Goal: Task Accomplishment & Management: Use online tool/utility

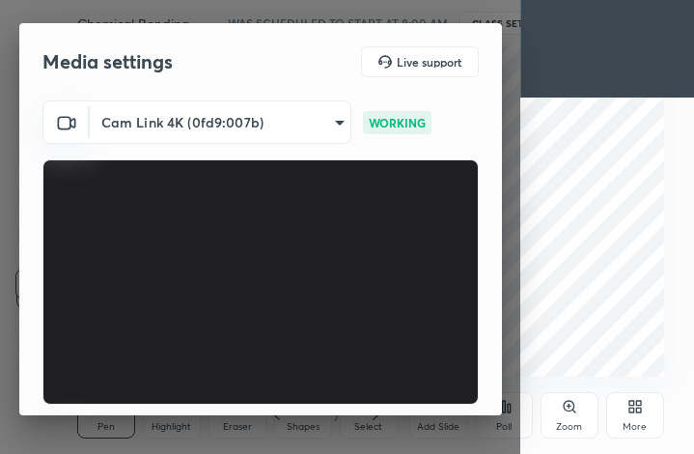
scroll to position [179, 0]
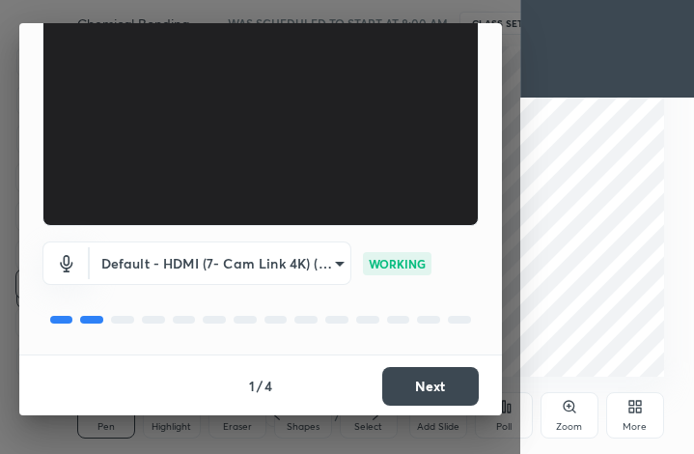
click at [439, 384] on button "Next" at bounding box center [430, 386] width 97 height 39
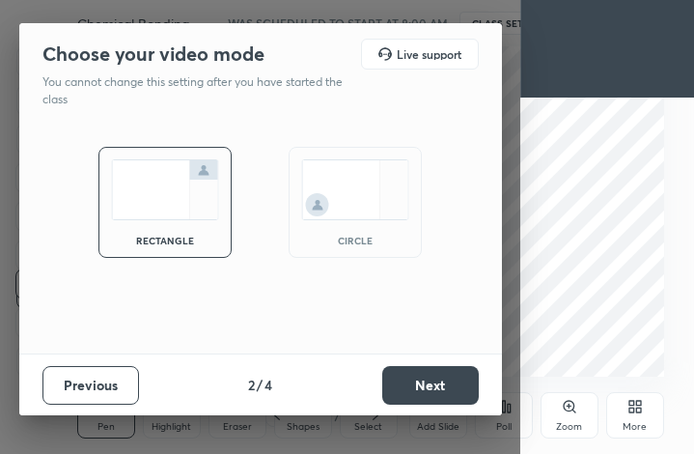
click at [443, 382] on button "Next" at bounding box center [430, 385] width 97 height 39
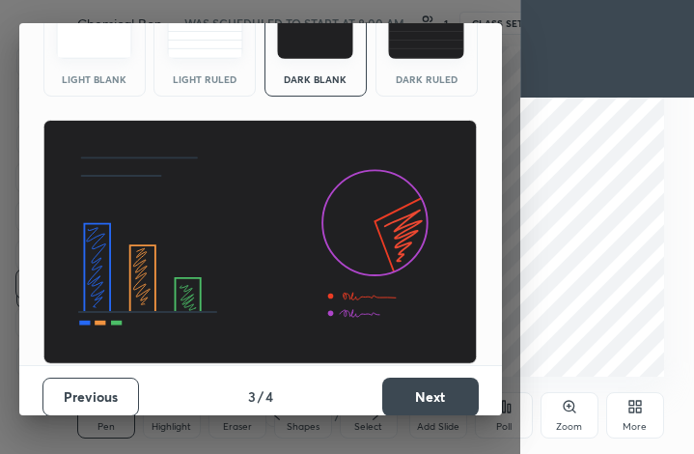
scroll to position [125, 0]
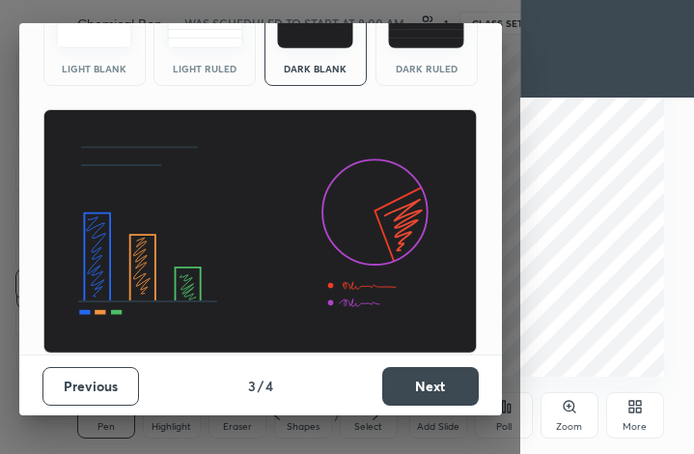
click at [443, 385] on button "Next" at bounding box center [430, 386] width 97 height 39
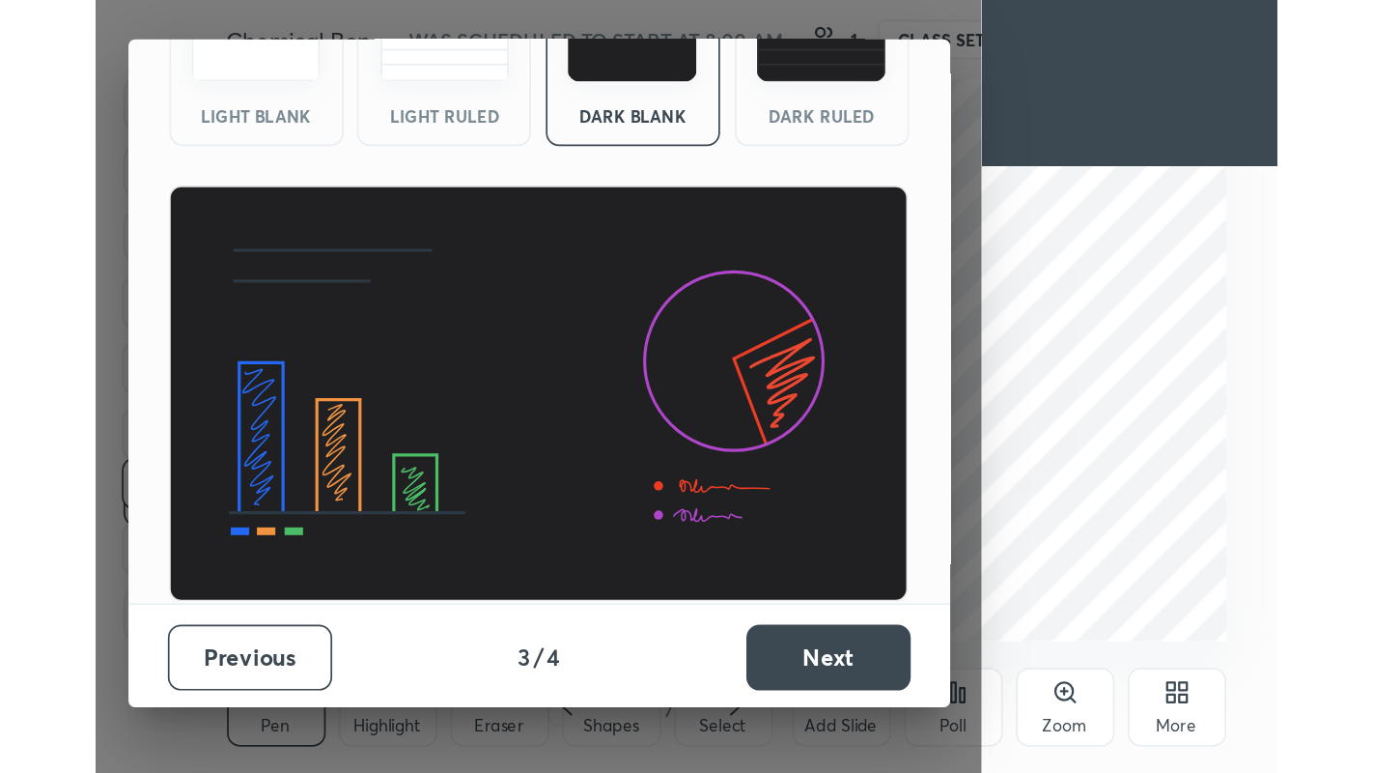
scroll to position [0, 0]
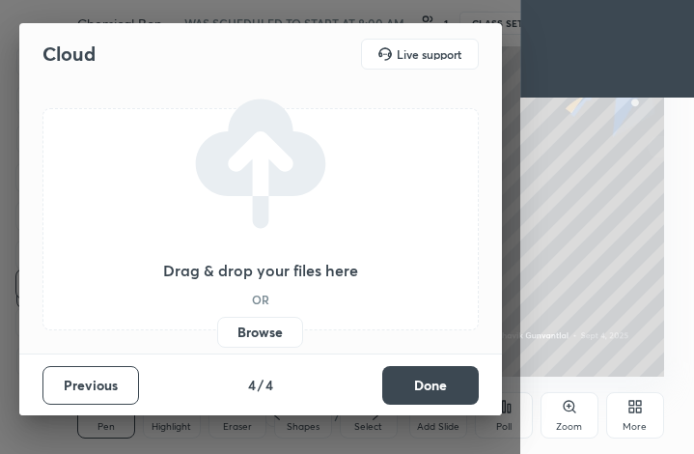
click at [449, 380] on button "Done" at bounding box center [430, 385] width 97 height 39
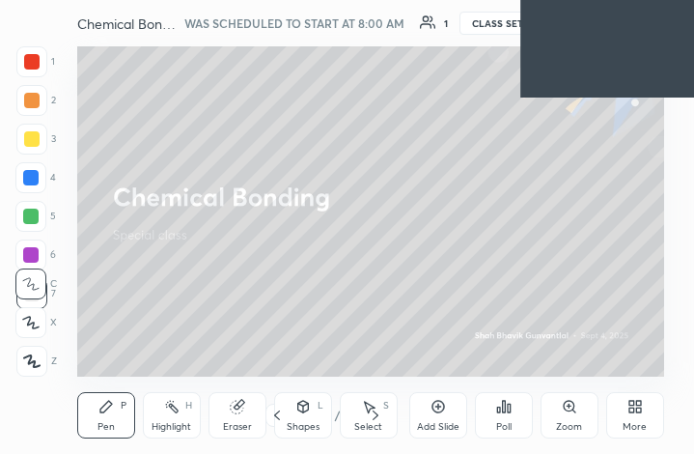
click at [660, 372] on div "Add Slide Poll Zoom More" at bounding box center [537, 415] width 255 height 108
click at [633, 408] on icon at bounding box center [632, 410] width 5 height 5
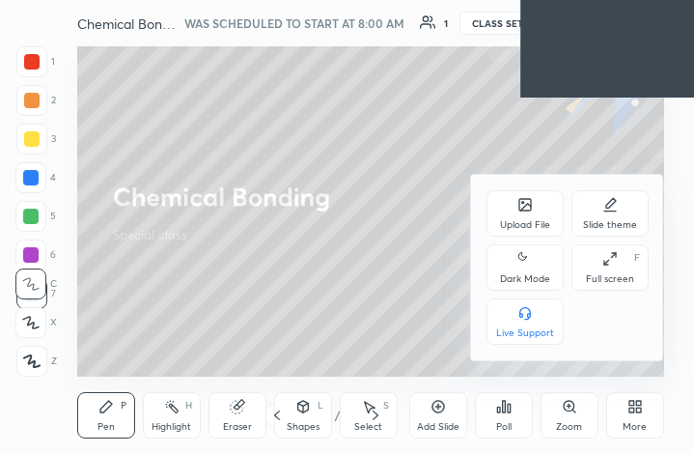
click at [603, 267] on div "Full screen F" at bounding box center [610, 267] width 77 height 46
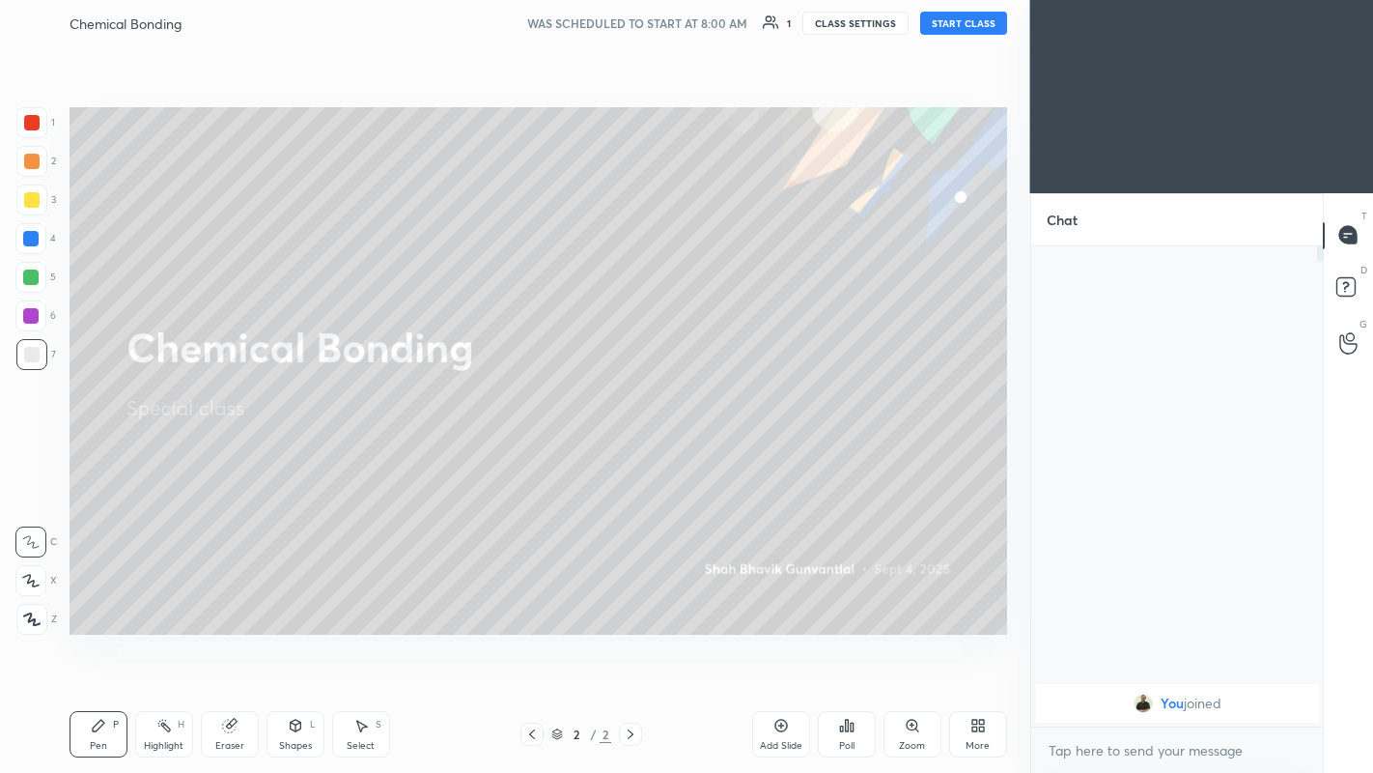
scroll to position [95938, 95633]
click at [693, 20] on button "START CLASS" at bounding box center [963, 23] width 87 height 23
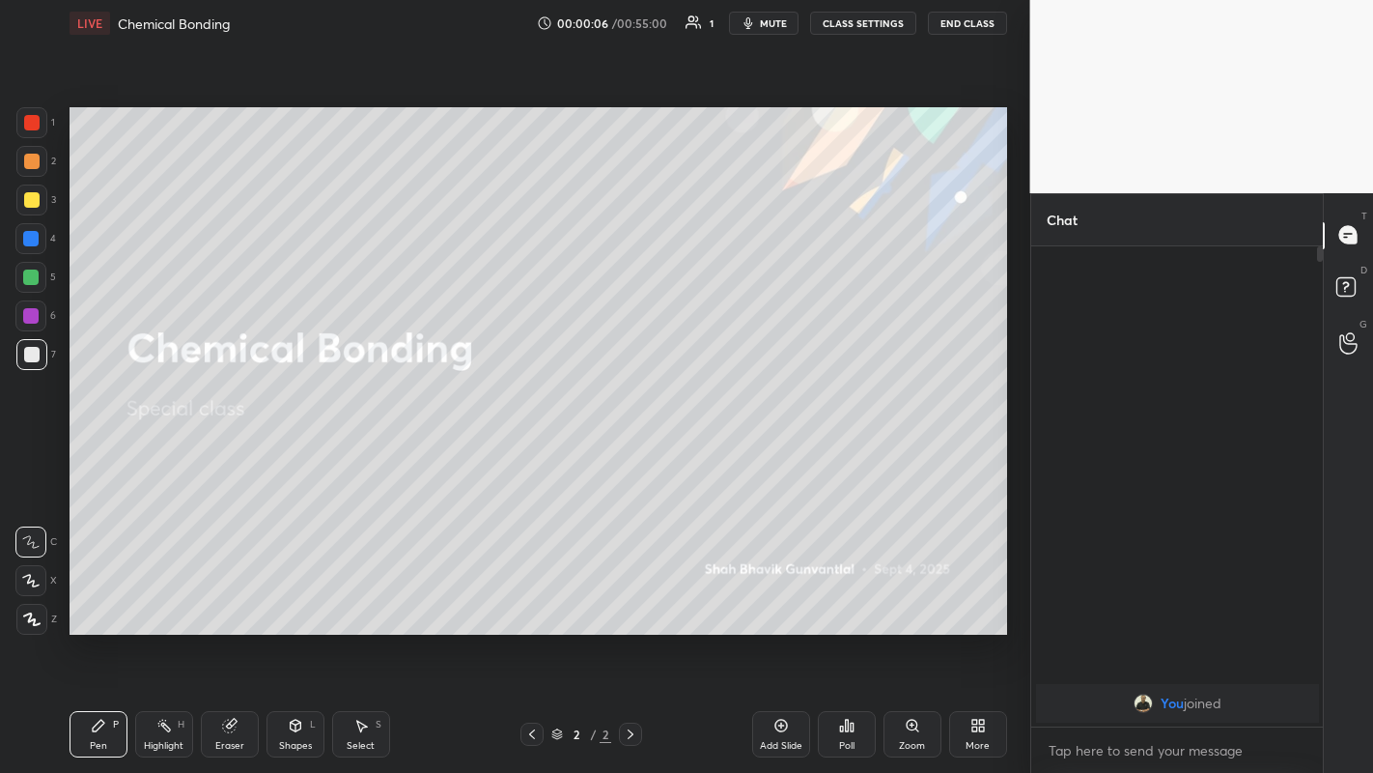
click at [693, 453] on icon at bounding box center [781, 725] width 15 height 15
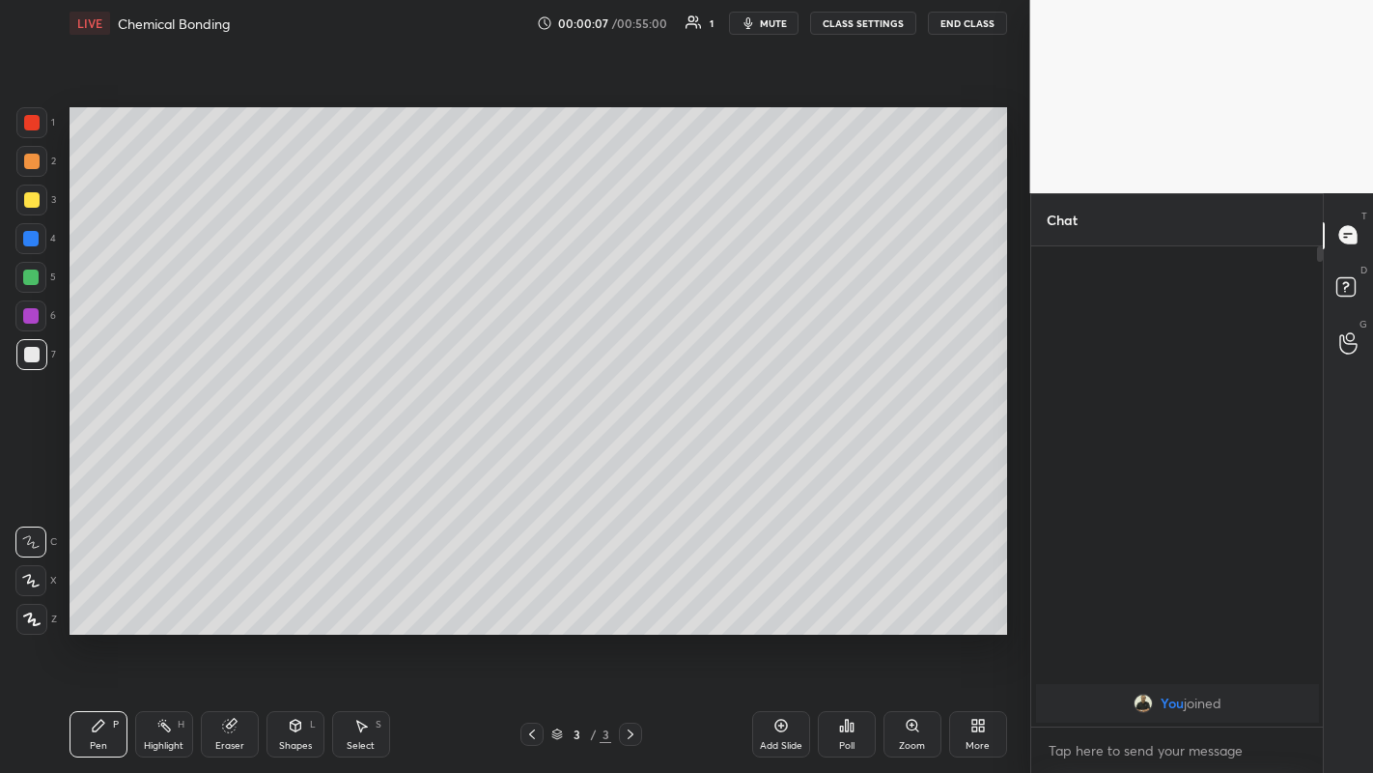
click at [693, 453] on icon at bounding box center [781, 725] width 15 height 15
click at [693, 453] on div "Add Slide" at bounding box center [781, 734] width 58 height 46
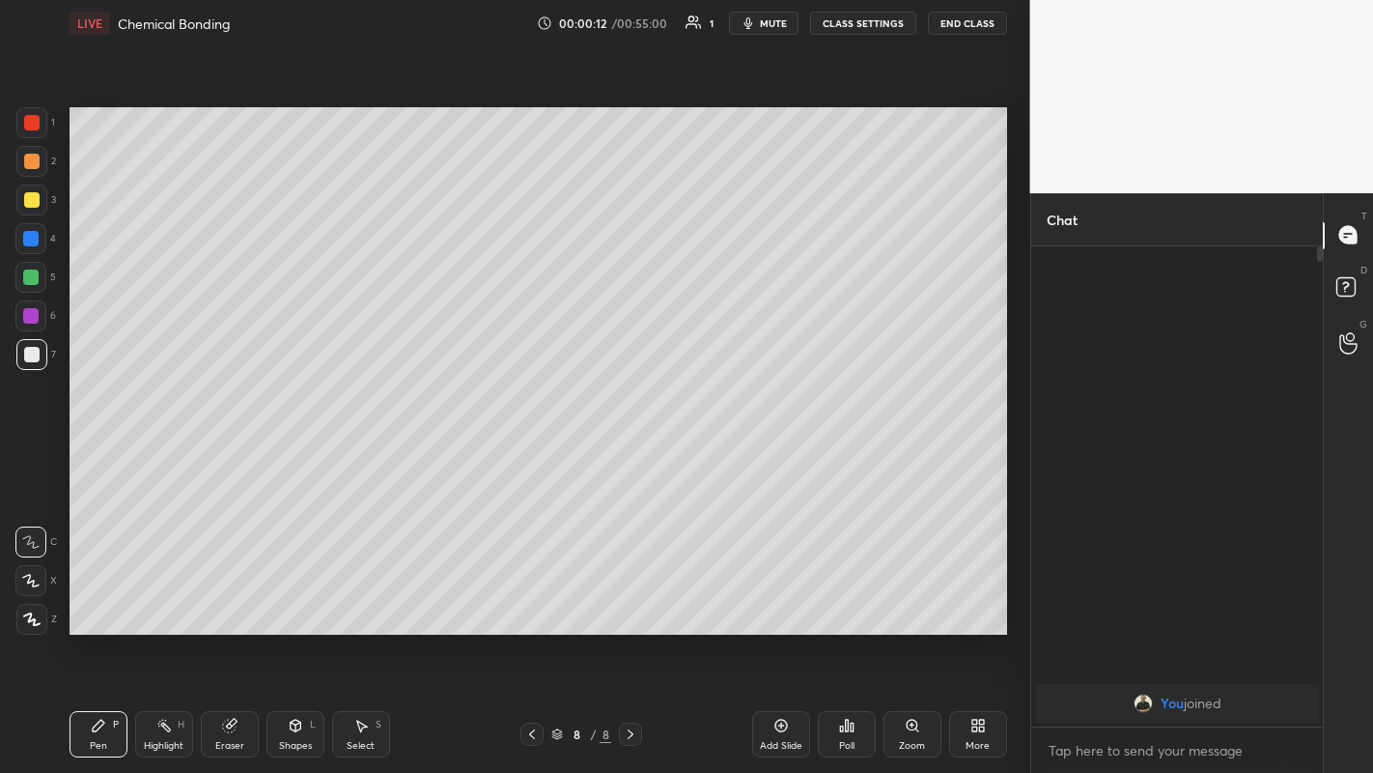
click at [693, 453] on div "Add Slide" at bounding box center [781, 734] width 58 height 46
click at [532, 453] on icon at bounding box center [532, 734] width 6 height 10
click at [532, 453] on icon at bounding box center [531, 733] width 15 height 15
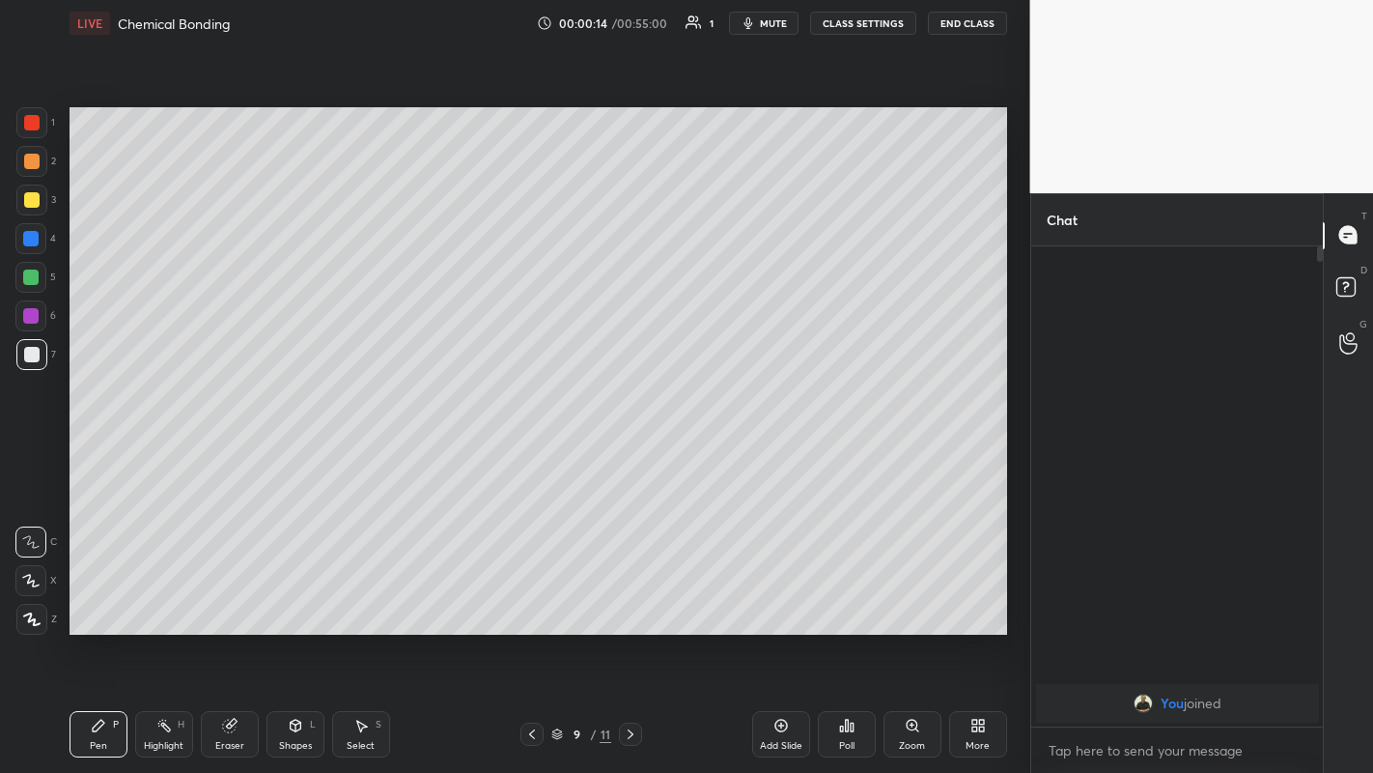
click at [538, 453] on icon at bounding box center [531, 733] width 15 height 15
click at [541, 453] on div at bounding box center [532, 733] width 23 height 23
click at [532, 453] on icon at bounding box center [531, 733] width 15 height 15
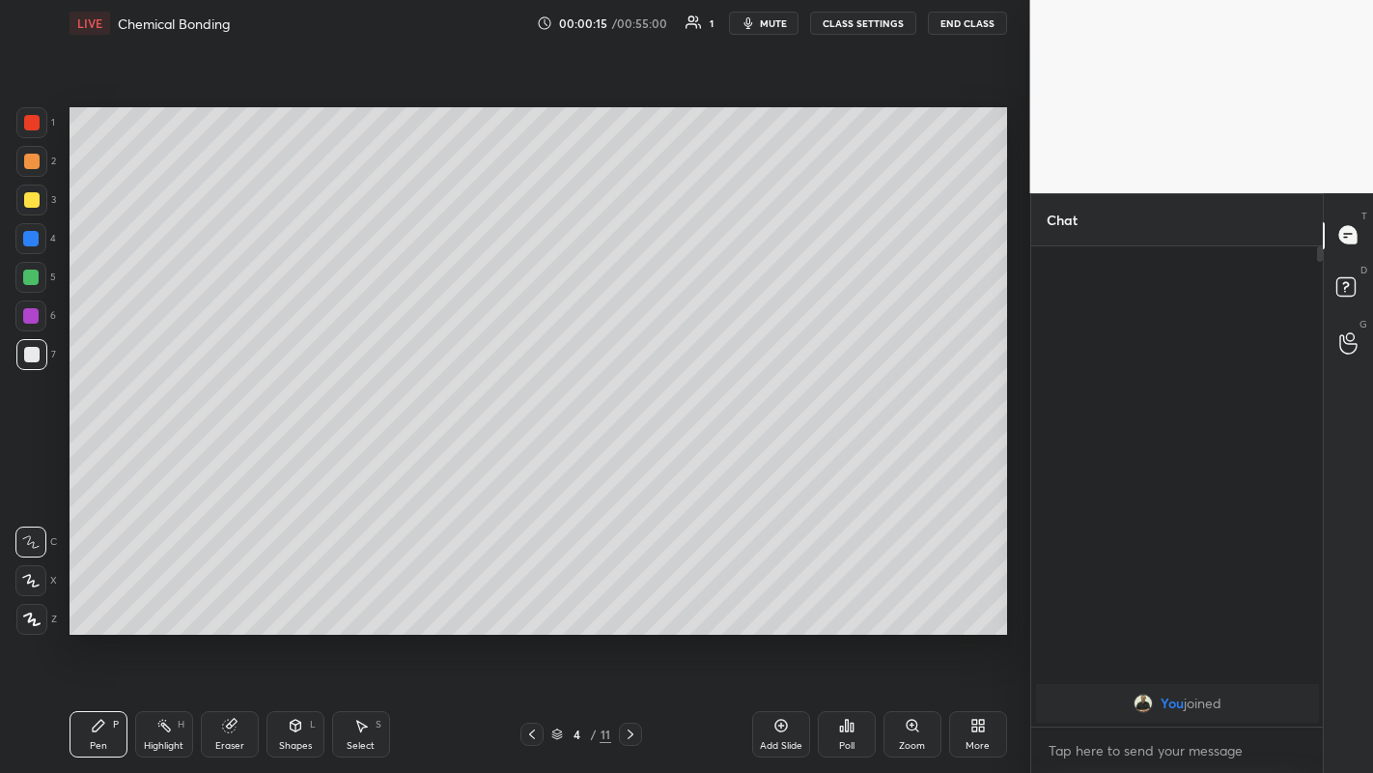
click at [532, 453] on icon at bounding box center [531, 733] width 15 height 15
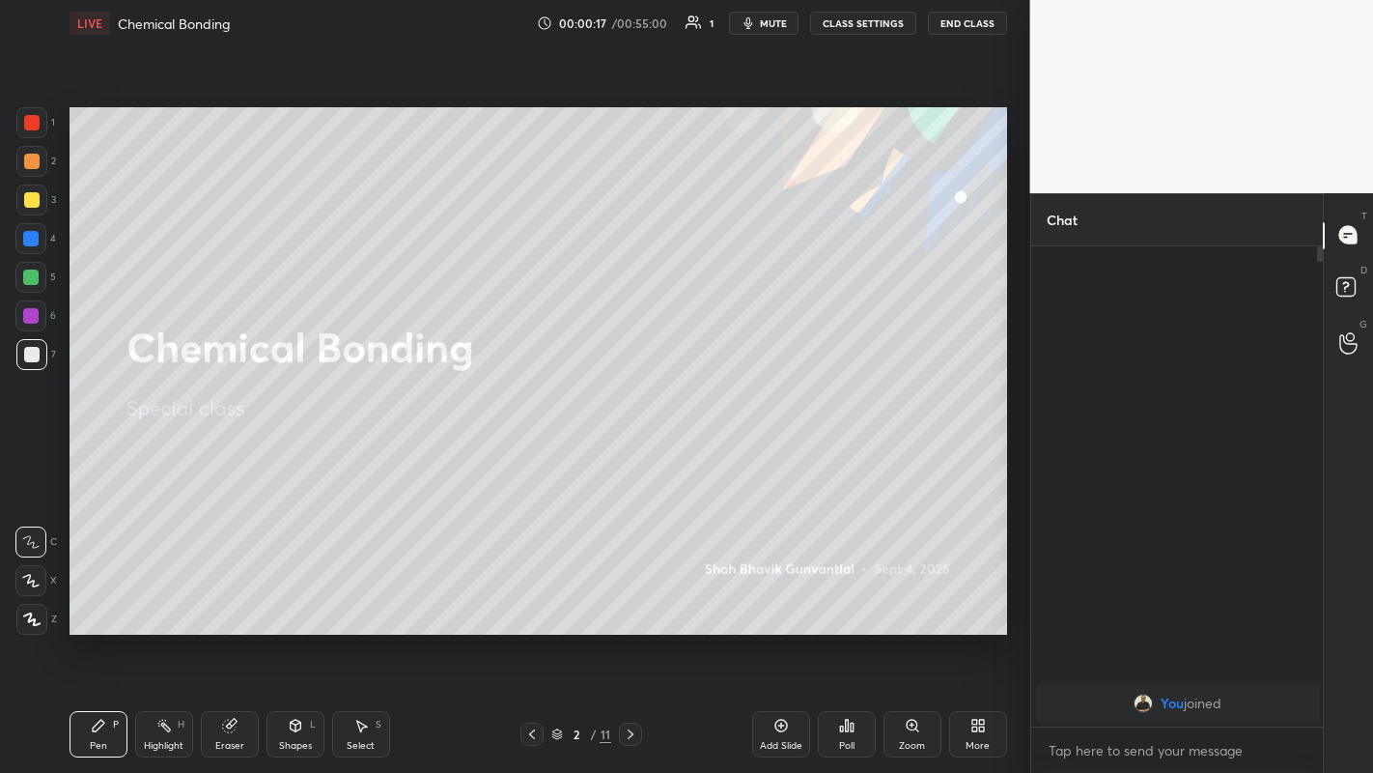
click at [630, 453] on icon at bounding box center [630, 733] width 15 height 15
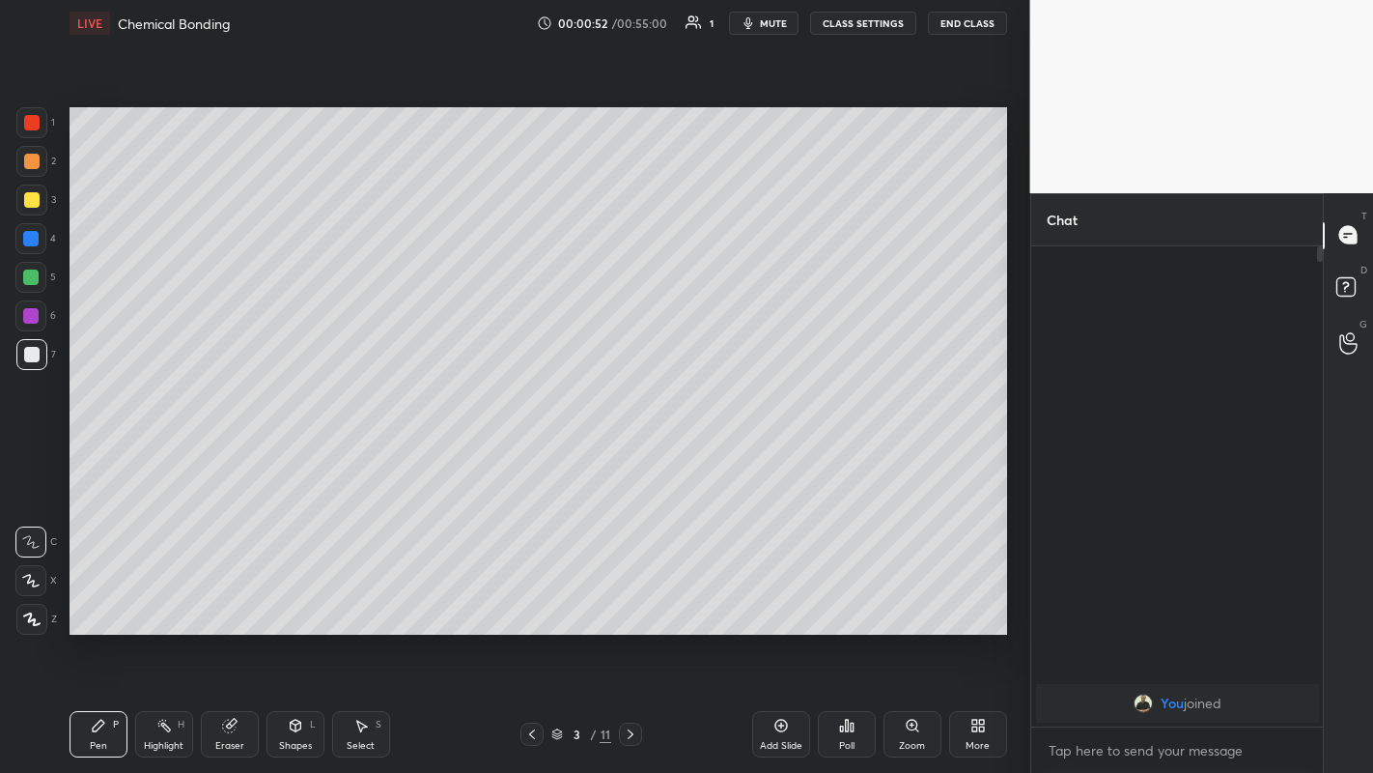
click at [36, 453] on icon at bounding box center [30, 581] width 17 height 14
click at [32, 194] on div at bounding box center [31, 199] width 15 height 15
click at [348, 96] on div "Setting up your live class Poll for secs No correct answer Start poll" at bounding box center [538, 370] width 953 height 649
click at [27, 166] on div at bounding box center [31, 161] width 15 height 15
click at [28, 282] on div at bounding box center [30, 276] width 15 height 15
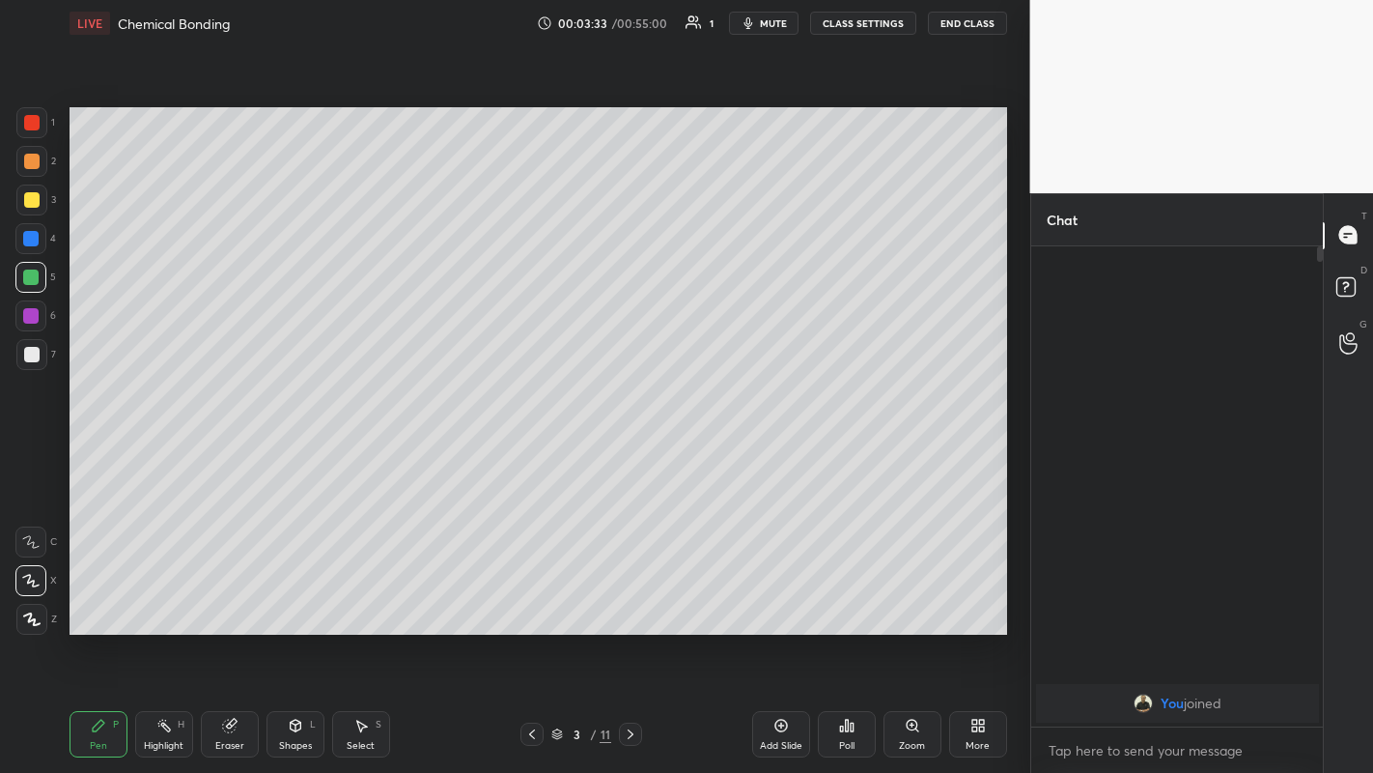
click at [632, 453] on icon at bounding box center [630, 733] width 15 height 15
click at [172, 101] on div "Setting up your live class Poll for secs No correct answer Start poll" at bounding box center [538, 370] width 953 height 649
click at [27, 201] on div at bounding box center [31, 199] width 15 height 15
click at [52, 276] on div "5" at bounding box center [35, 277] width 41 height 31
click at [30, 241] on div at bounding box center [30, 238] width 15 height 15
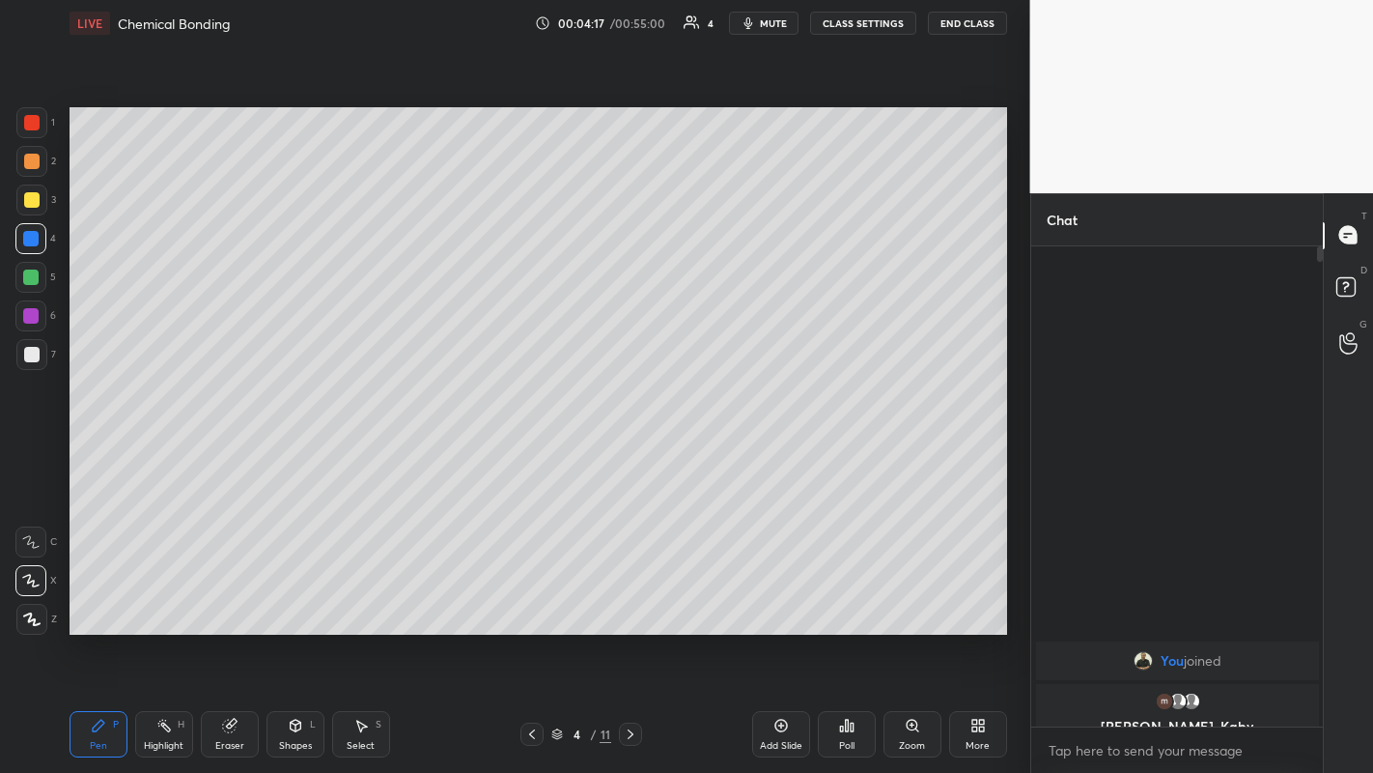
click at [29, 204] on div at bounding box center [31, 199] width 15 height 15
click at [29, 350] on div at bounding box center [31, 354] width 15 height 15
click at [27, 165] on div at bounding box center [31, 161] width 15 height 15
click at [27, 236] on div at bounding box center [30, 238] width 15 height 15
click at [33, 359] on div at bounding box center [31, 354] width 15 height 15
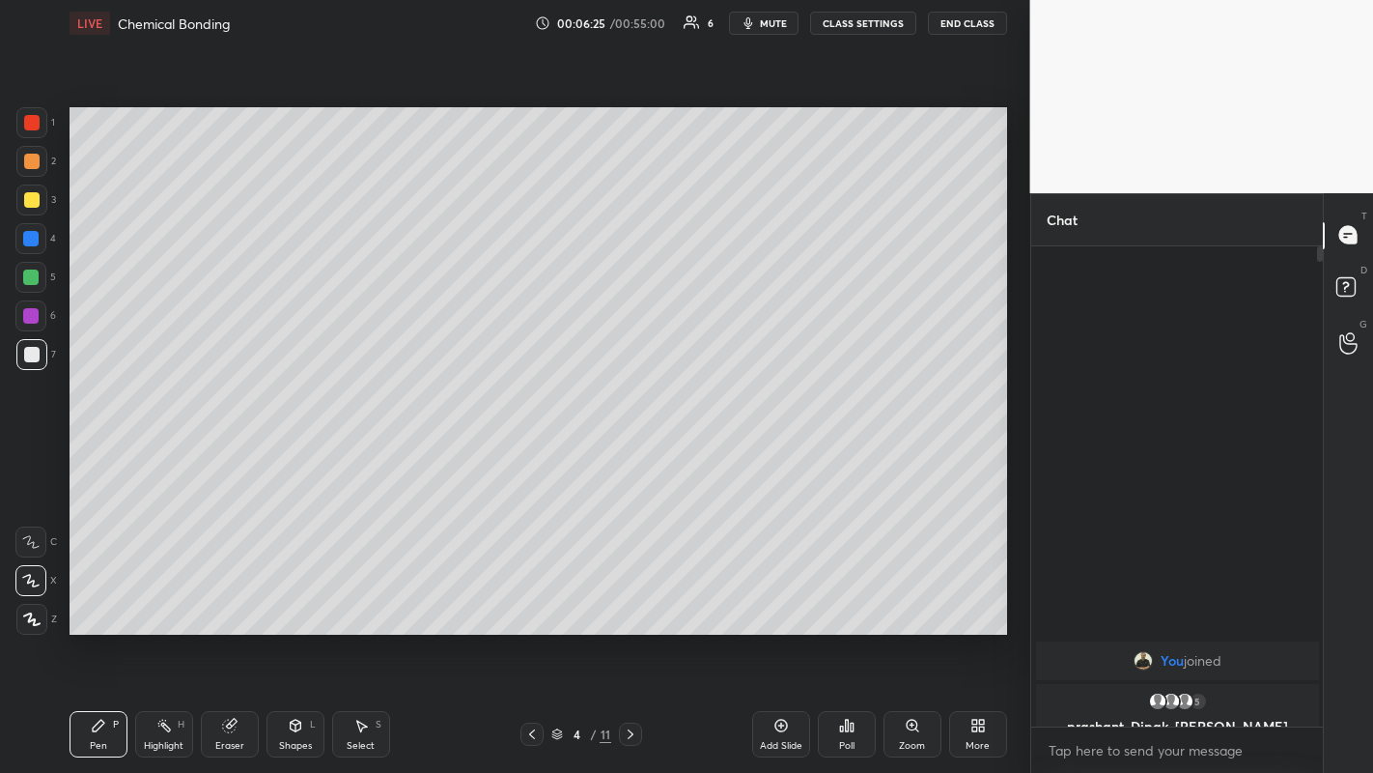
click at [628, 453] on icon at bounding box center [630, 733] width 15 height 15
click at [26, 241] on div at bounding box center [30, 238] width 15 height 15
click at [34, 201] on div at bounding box center [31, 199] width 15 height 15
click at [38, 364] on div at bounding box center [31, 354] width 31 height 31
click at [27, 239] on div at bounding box center [30, 238] width 15 height 15
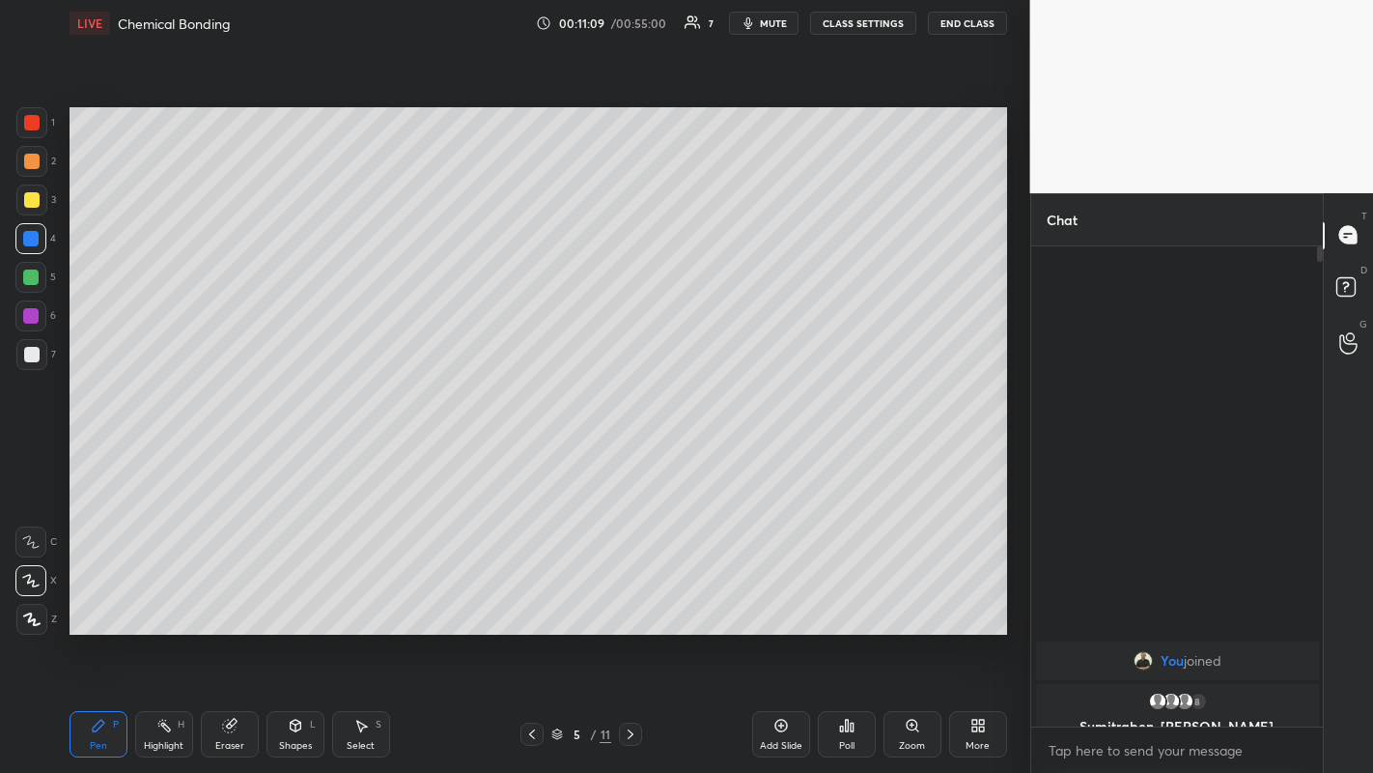
click at [630, 453] on icon at bounding box center [631, 734] width 6 height 10
click at [27, 311] on div at bounding box center [30, 315] width 15 height 15
click at [33, 279] on div at bounding box center [30, 276] width 15 height 15
click at [36, 241] on div at bounding box center [30, 238] width 15 height 15
click at [31, 279] on div at bounding box center [30, 276] width 15 height 15
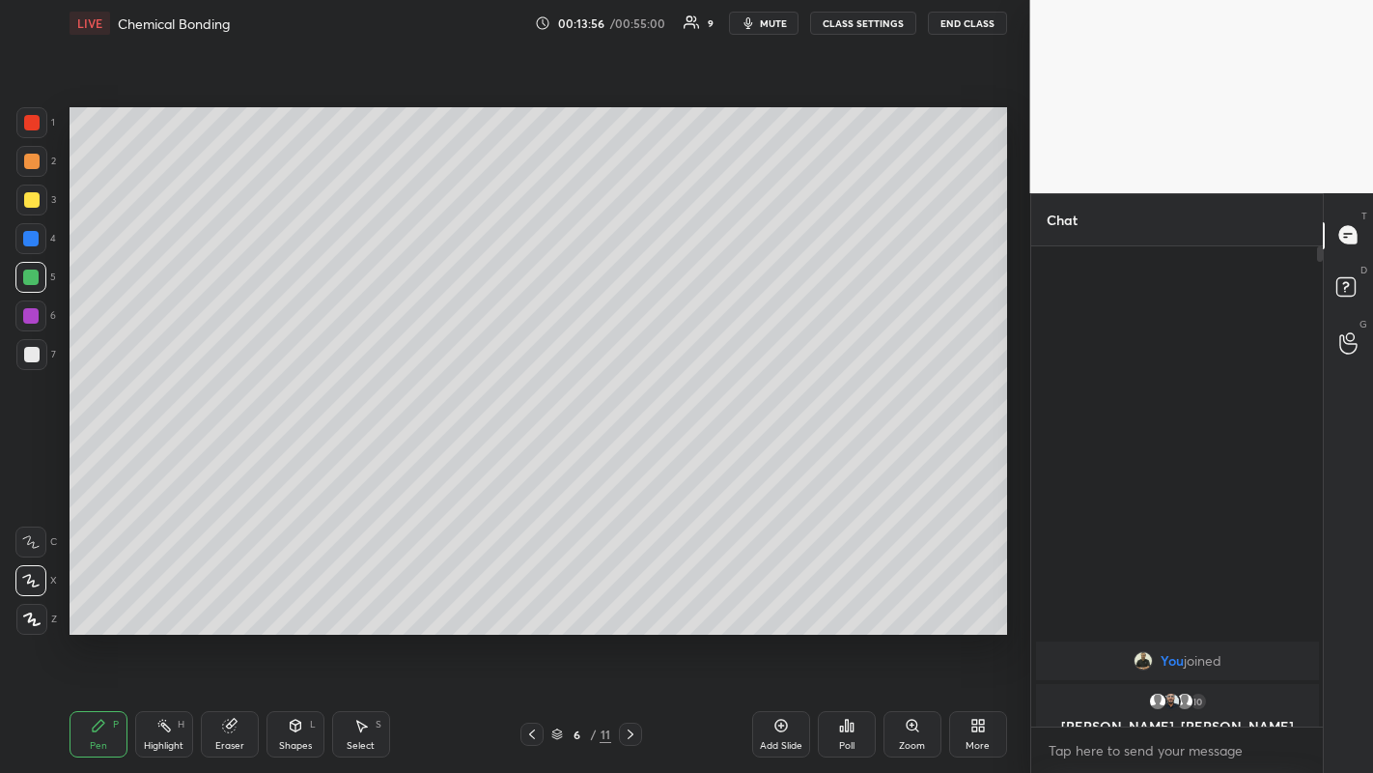
click at [632, 453] on div at bounding box center [630, 733] width 23 height 23
click at [22, 207] on div at bounding box center [31, 199] width 31 height 31
click at [31, 276] on div at bounding box center [30, 276] width 15 height 15
click at [25, 247] on div at bounding box center [30, 238] width 31 height 31
click at [27, 286] on div at bounding box center [30, 277] width 31 height 31
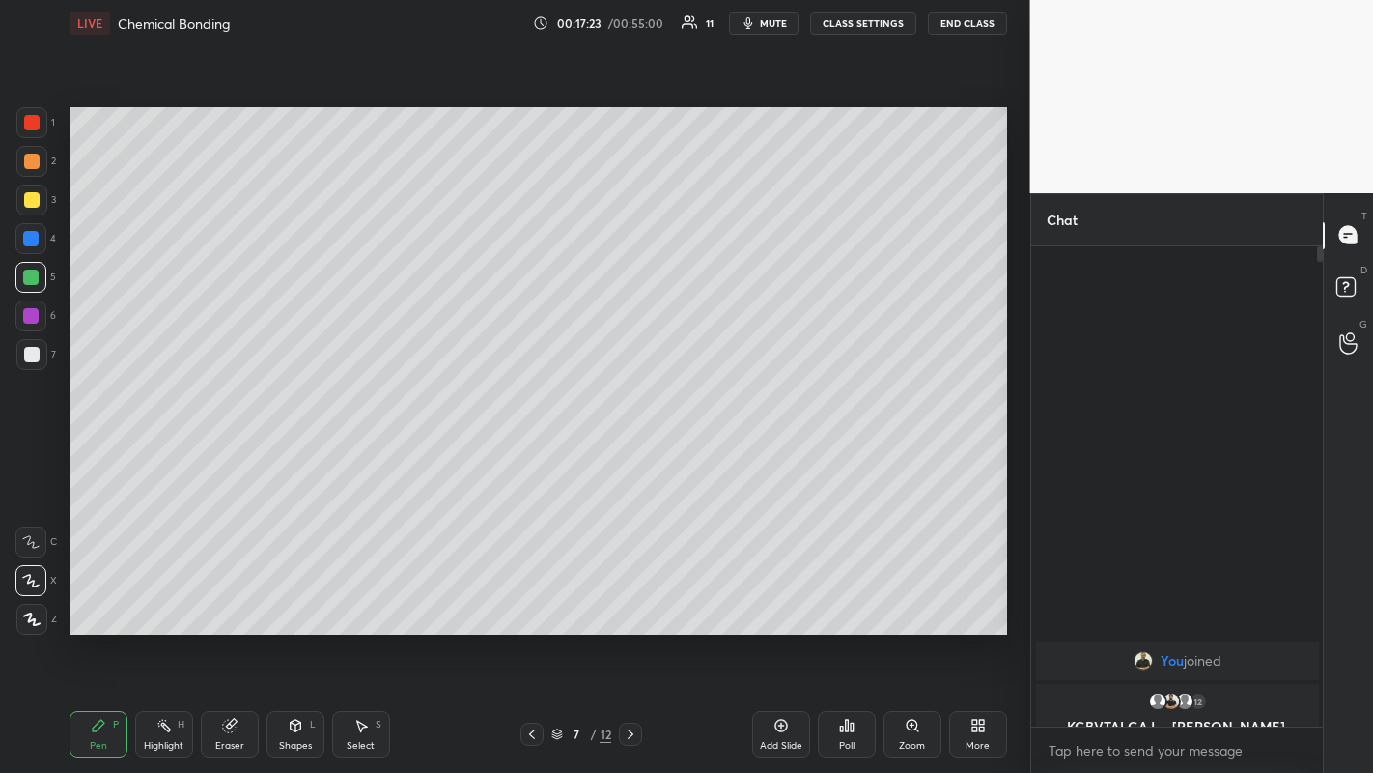
click at [630, 453] on icon at bounding box center [630, 733] width 15 height 15
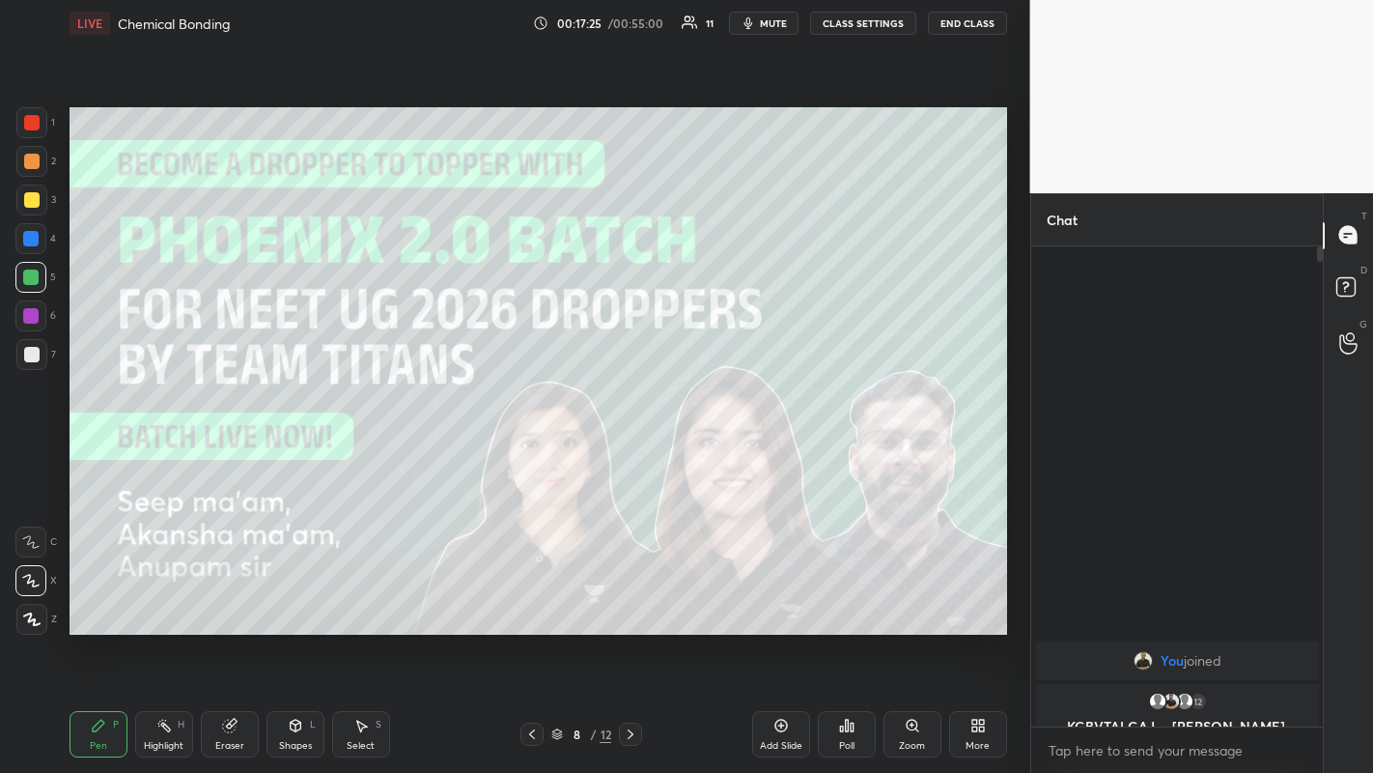
click at [628, 453] on icon at bounding box center [630, 733] width 15 height 15
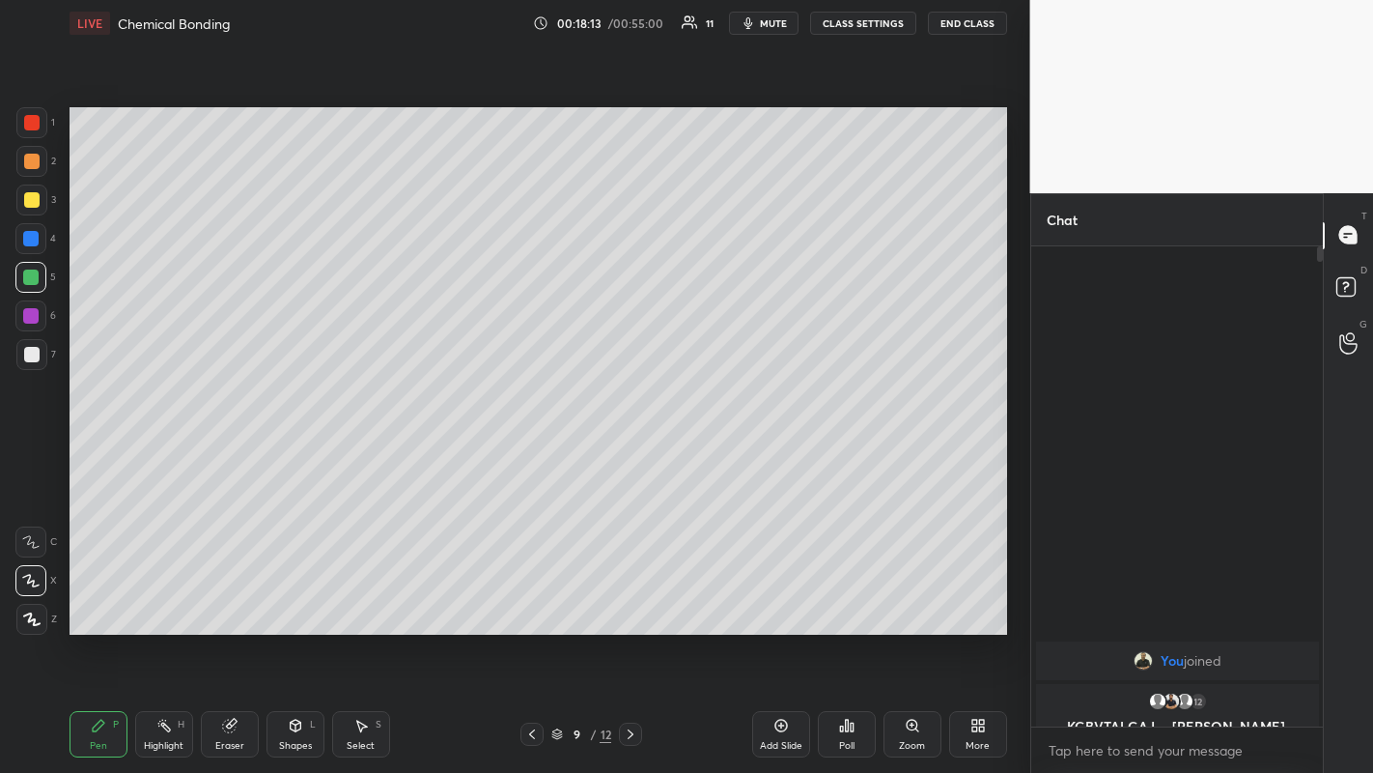
click at [34, 321] on div at bounding box center [30, 315] width 15 height 15
click at [632, 453] on icon at bounding box center [631, 734] width 6 height 10
click at [29, 269] on div at bounding box center [30, 276] width 15 height 15
click at [30, 194] on div at bounding box center [31, 199] width 15 height 15
click at [32, 313] on div at bounding box center [30, 315] width 15 height 15
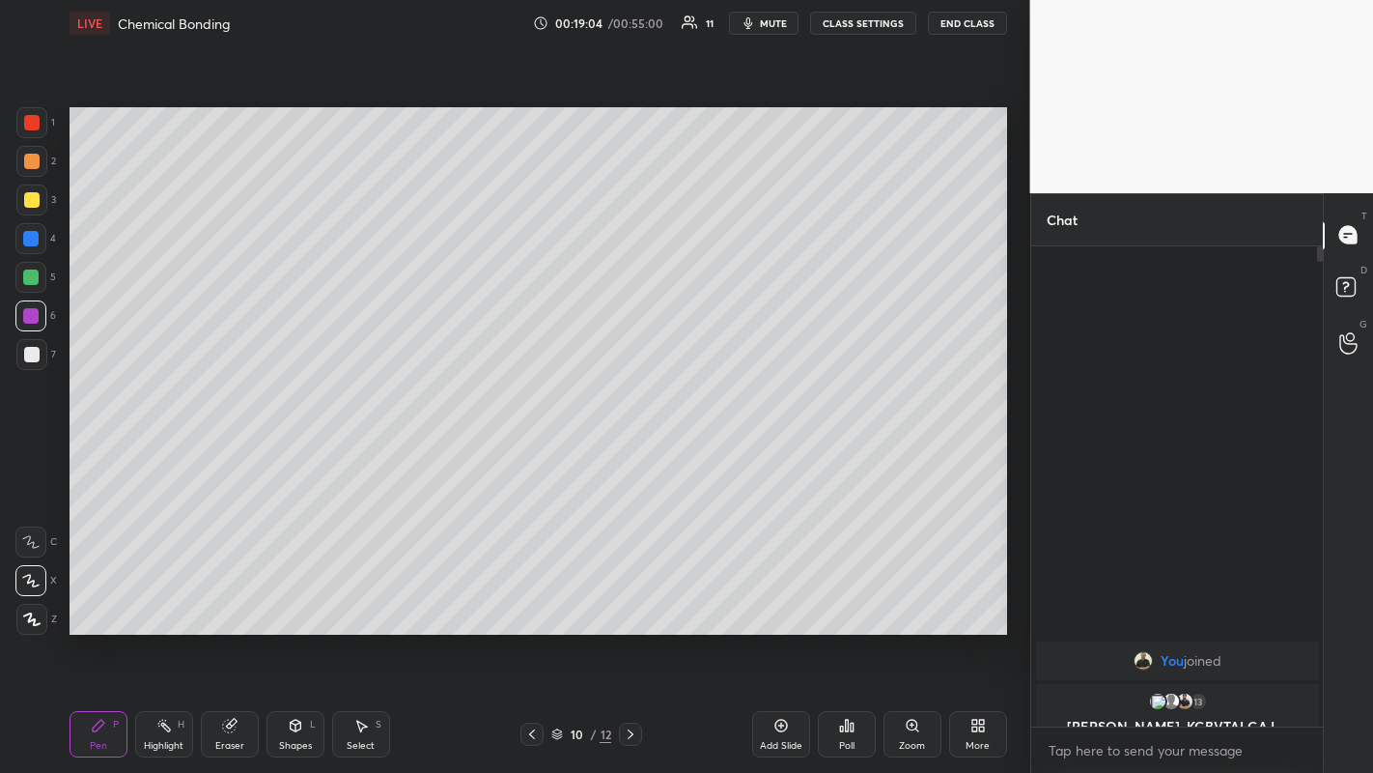
click at [30, 278] on div at bounding box center [30, 276] width 15 height 15
click at [28, 313] on div at bounding box center [30, 315] width 15 height 15
click at [231, 453] on icon at bounding box center [228, 726] width 13 height 13
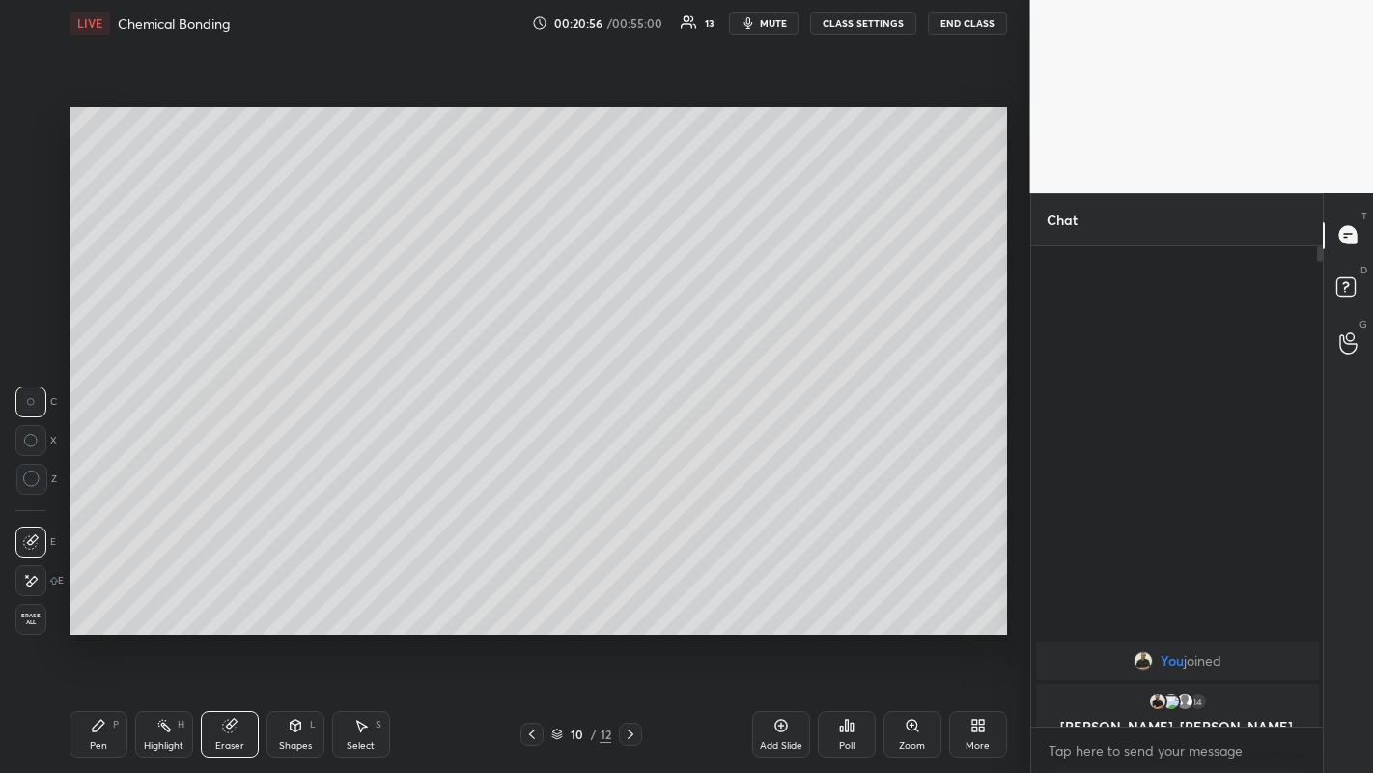
click at [106, 453] on div "Pen P" at bounding box center [99, 734] width 58 height 46
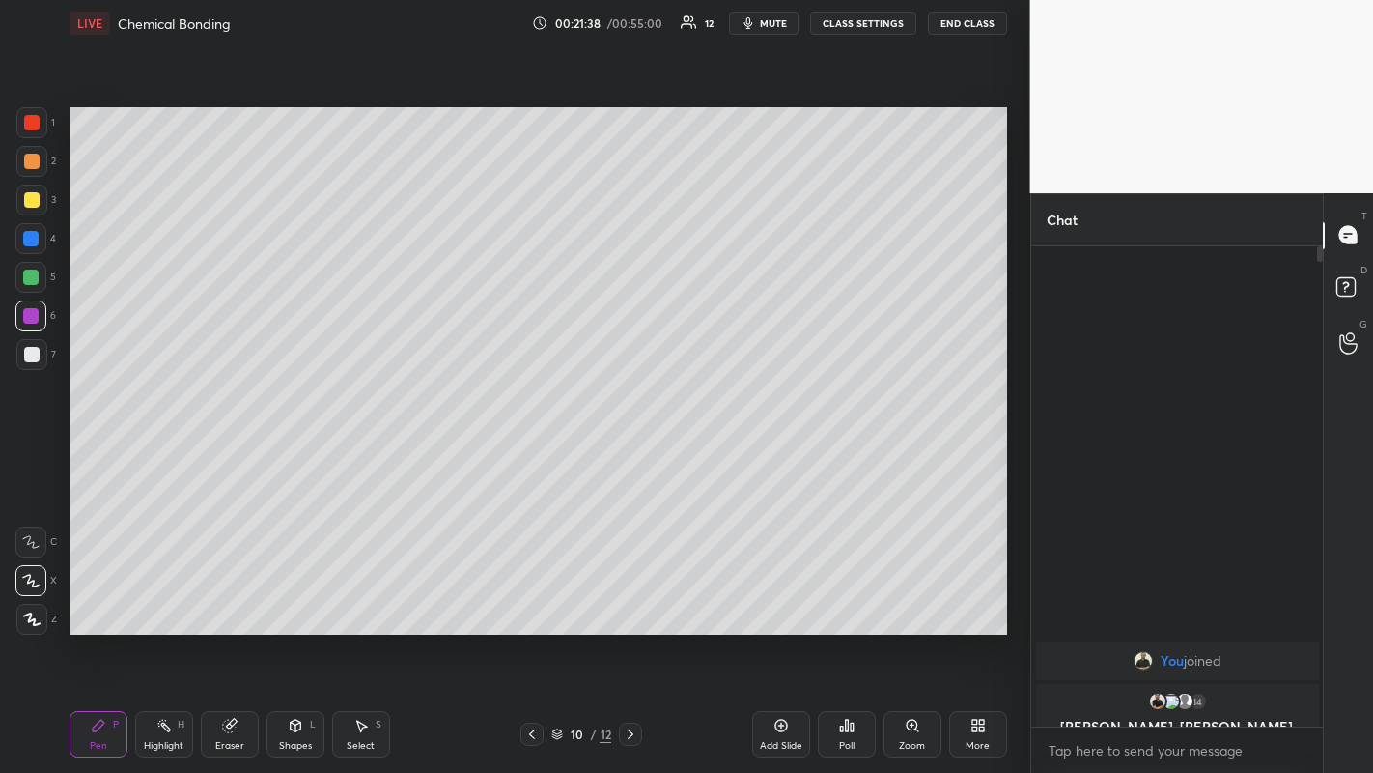
click at [28, 354] on div at bounding box center [31, 354] width 15 height 15
click at [630, 453] on icon at bounding box center [630, 733] width 15 height 15
click at [26, 275] on div at bounding box center [30, 276] width 15 height 15
click at [29, 200] on div at bounding box center [31, 199] width 15 height 15
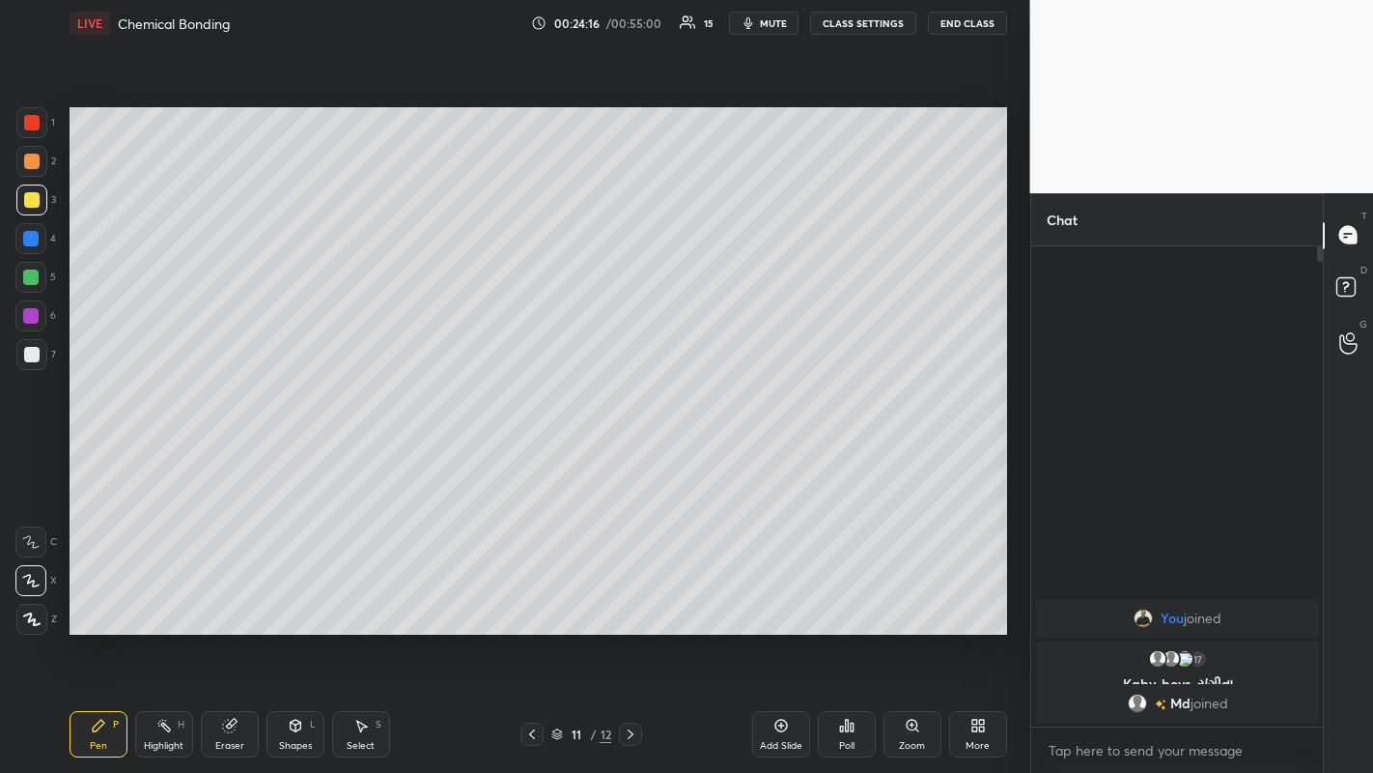
click at [30, 310] on div at bounding box center [30, 315] width 15 height 15
click at [1, 453] on div "1 2 3 4 5 6 7 C X Z C X Z E E Erase all H H" at bounding box center [31, 370] width 62 height 527
click at [633, 453] on icon at bounding box center [630, 733] width 15 height 15
click at [32, 201] on div at bounding box center [31, 199] width 15 height 15
click at [29, 282] on div at bounding box center [30, 276] width 15 height 15
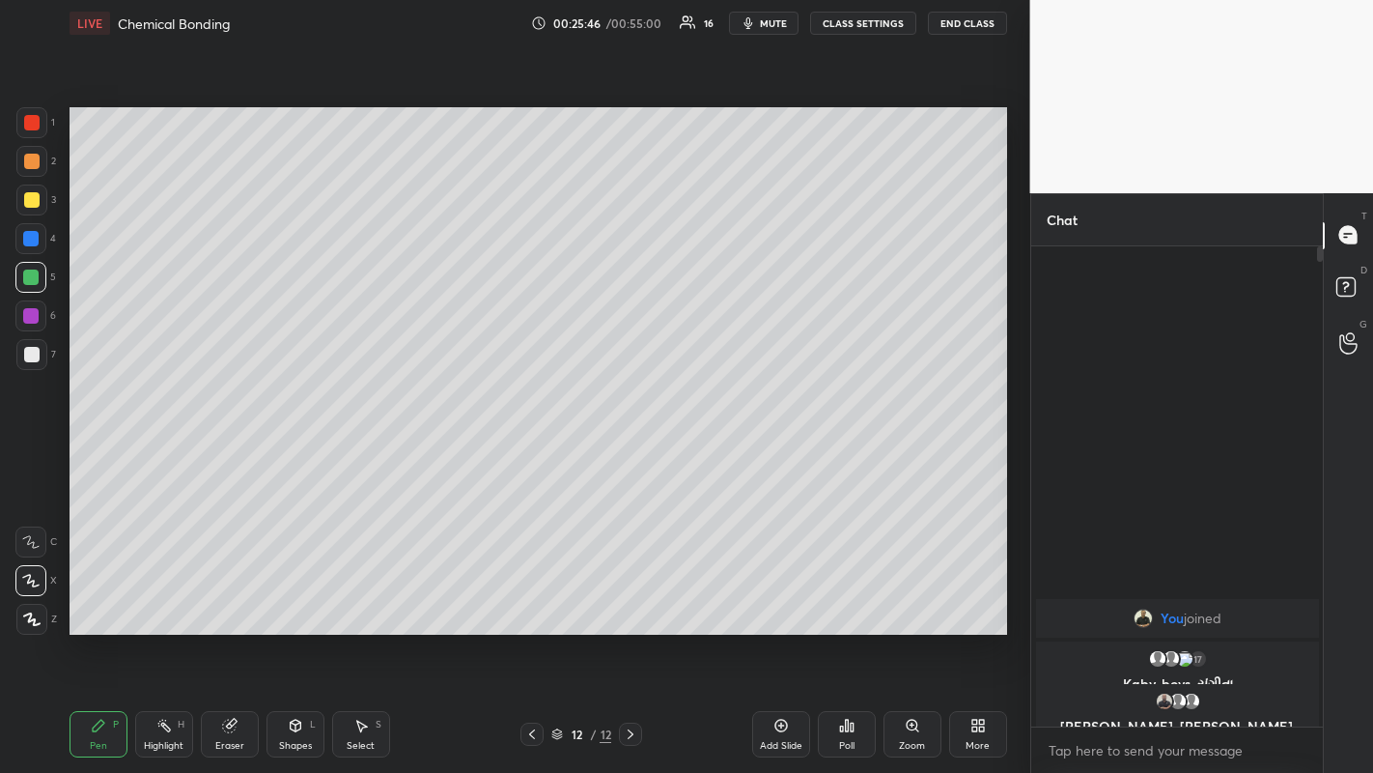
click at [32, 354] on div at bounding box center [31, 354] width 15 height 15
click at [630, 453] on icon at bounding box center [630, 733] width 15 height 15
click at [693, 453] on icon at bounding box center [781, 725] width 15 height 15
click at [31, 237] on div at bounding box center [30, 238] width 15 height 15
click at [19, 187] on div at bounding box center [31, 199] width 31 height 31
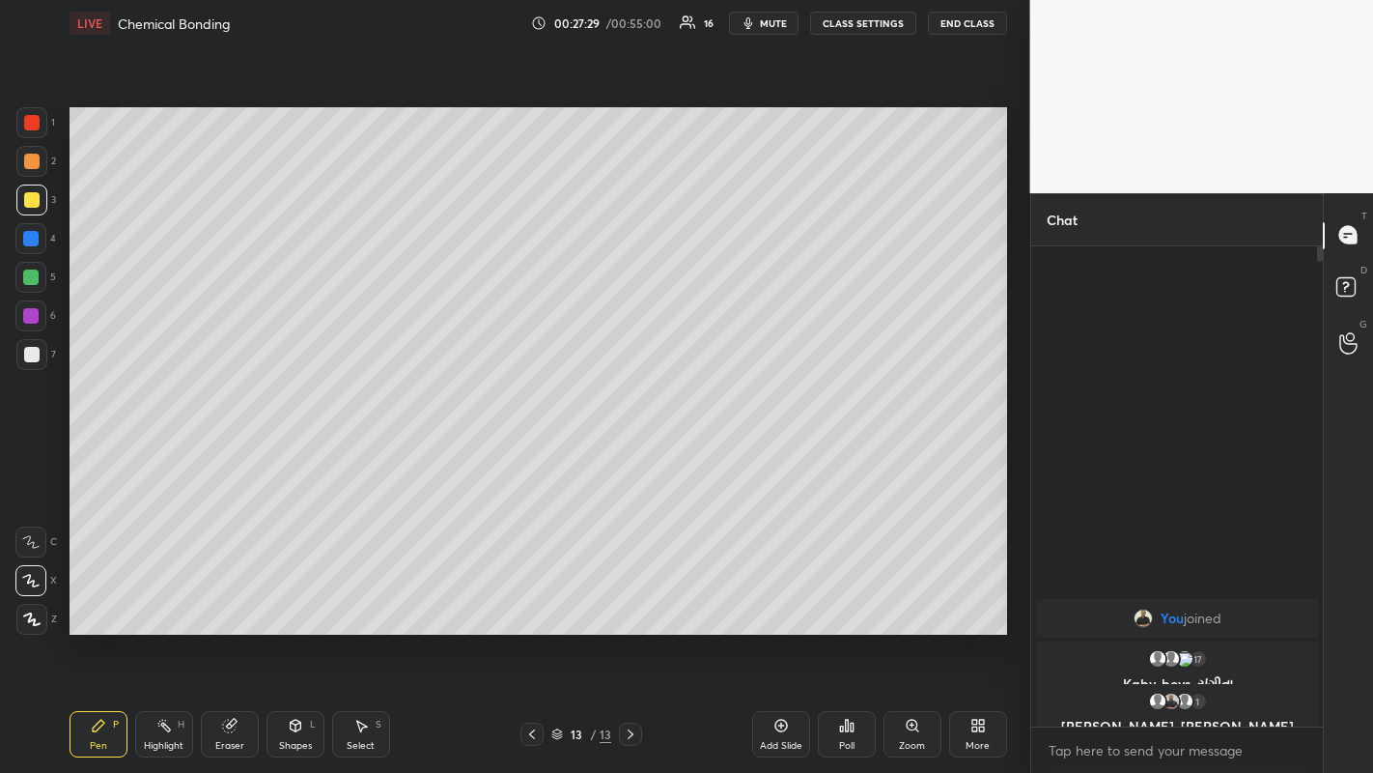
click at [23, 314] on div at bounding box center [30, 315] width 15 height 15
click at [34, 157] on div at bounding box center [31, 161] width 15 height 15
click at [693, 453] on icon at bounding box center [781, 725] width 6 height 6
click at [33, 238] on div at bounding box center [30, 238] width 15 height 15
click at [29, 160] on div at bounding box center [31, 161] width 15 height 15
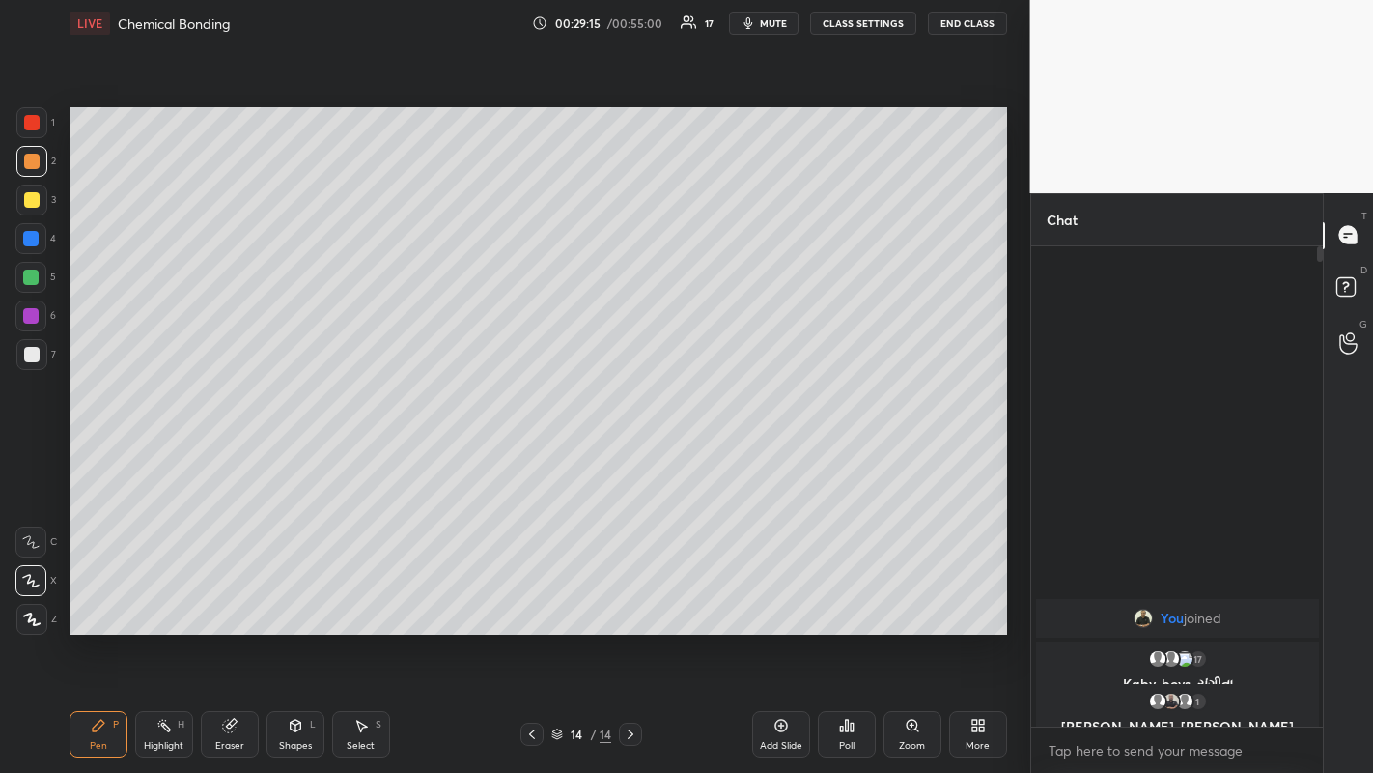
click at [30, 274] on div at bounding box center [30, 276] width 15 height 15
click at [29, 315] on div at bounding box center [30, 315] width 15 height 15
click at [31, 357] on div at bounding box center [31, 354] width 15 height 15
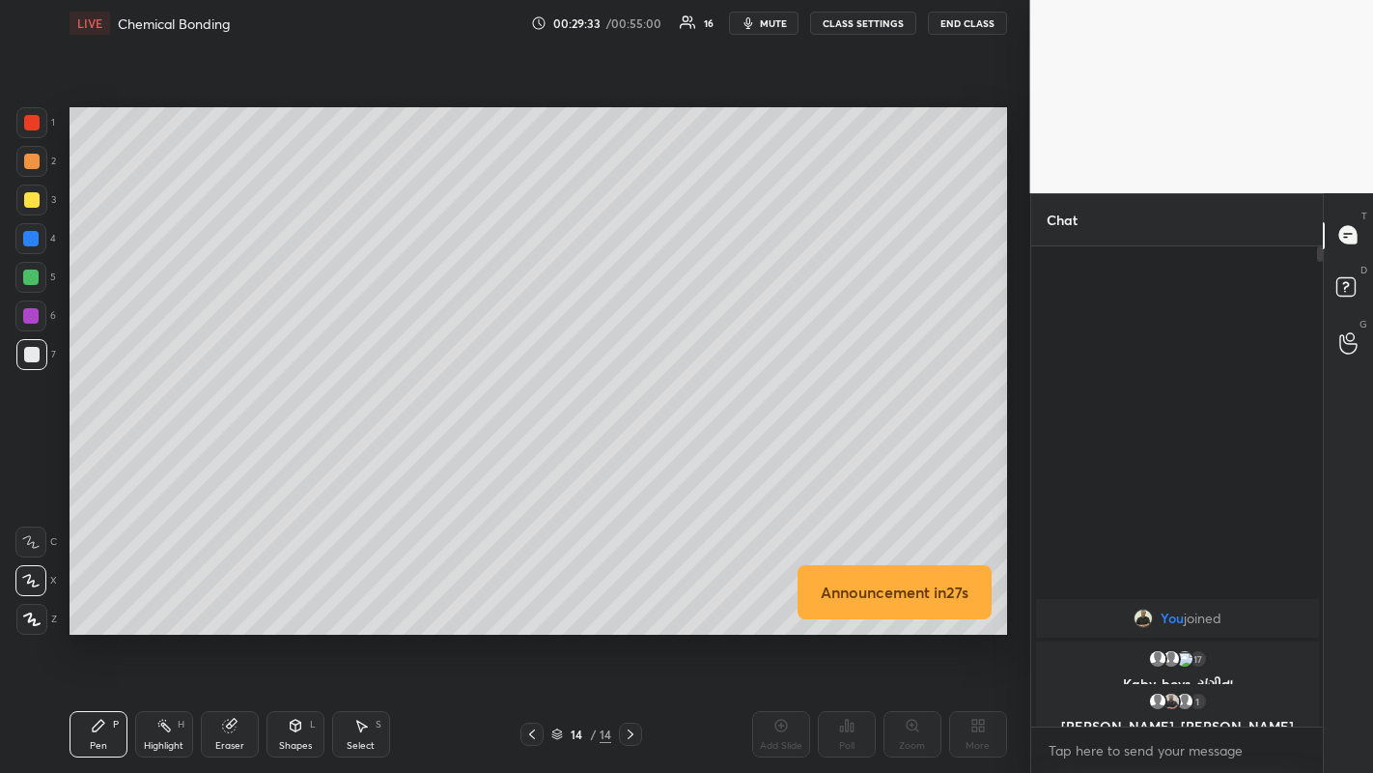
click at [34, 199] on div at bounding box center [31, 199] width 15 height 15
click at [26, 354] on div at bounding box center [31, 354] width 15 height 15
click at [32, 156] on div at bounding box center [31, 161] width 15 height 15
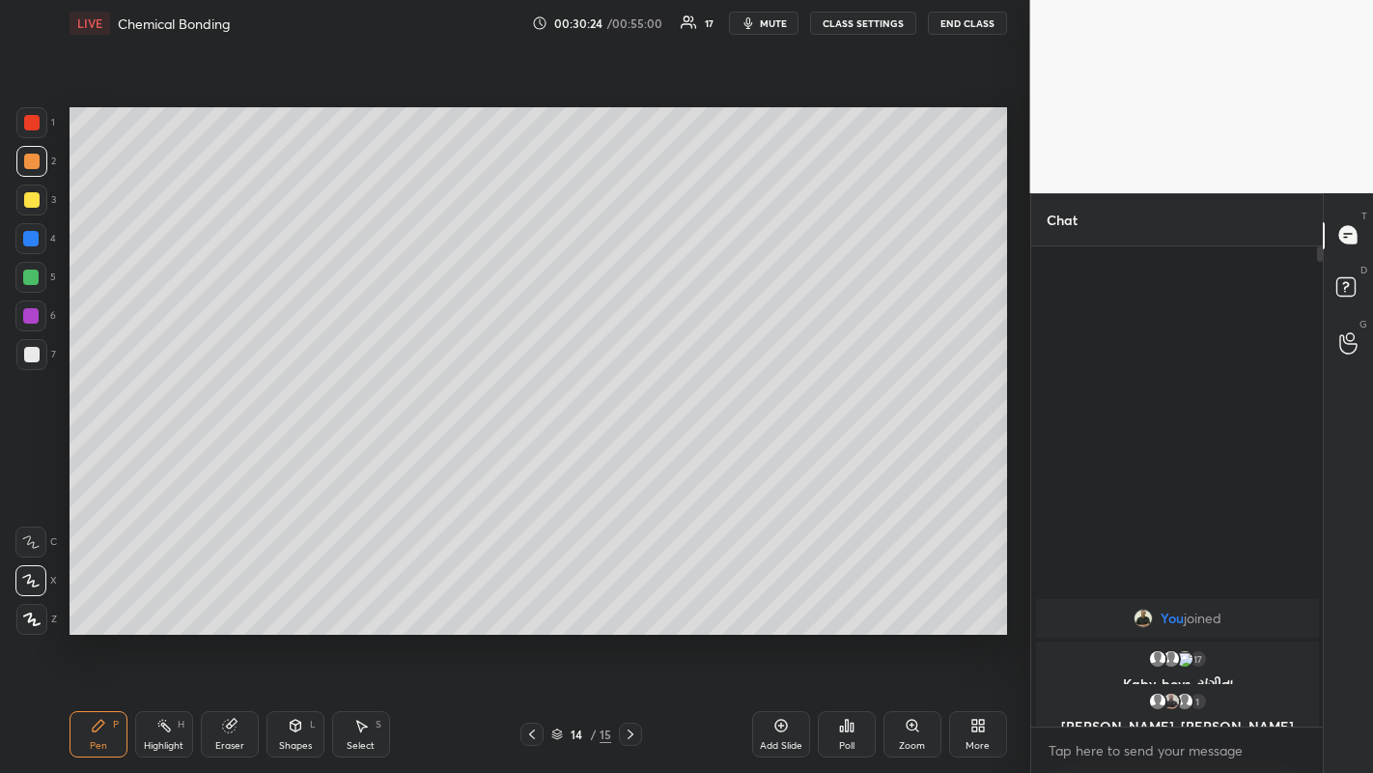
click at [27, 242] on div at bounding box center [30, 238] width 15 height 15
click at [24, 194] on div at bounding box center [31, 199] width 15 height 15
click at [633, 453] on icon at bounding box center [630, 733] width 15 height 15
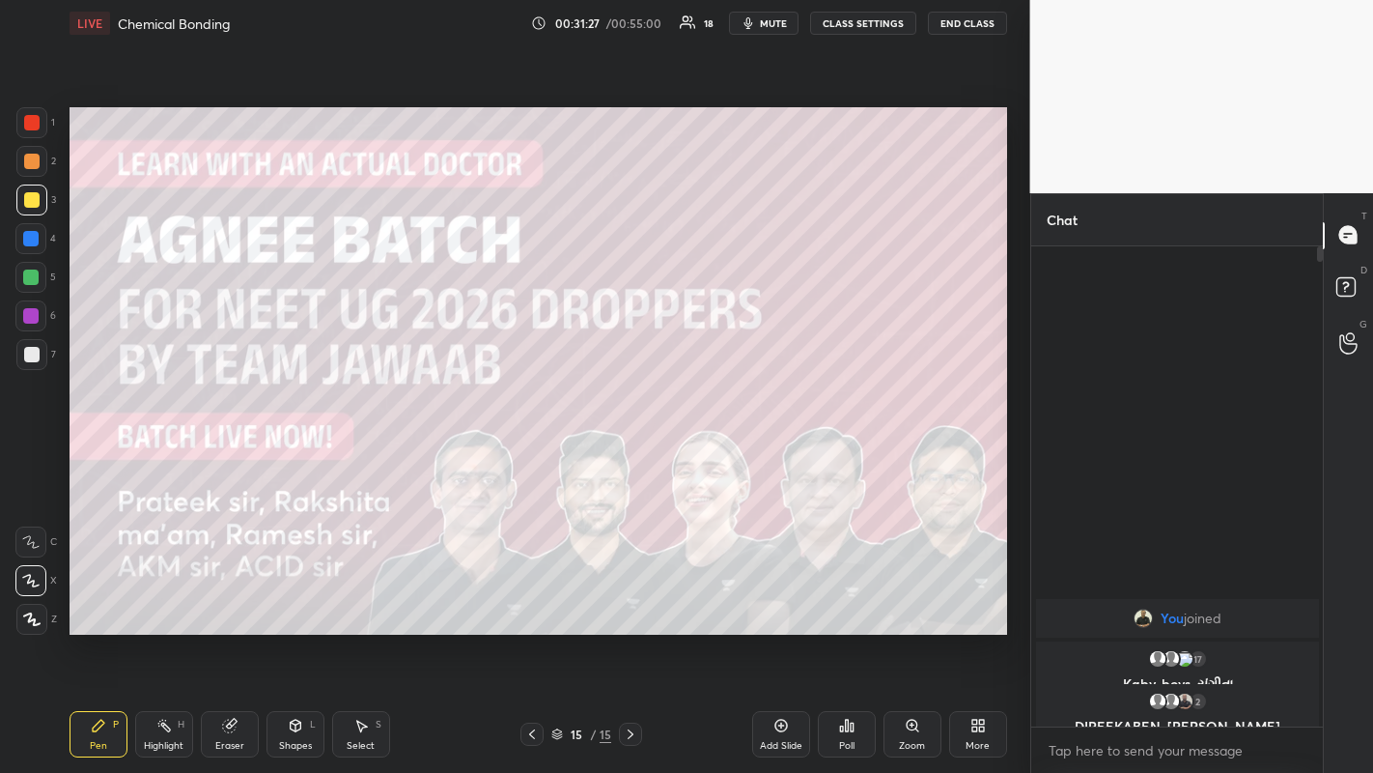
click at [693, 453] on icon at bounding box center [781, 725] width 6 height 6
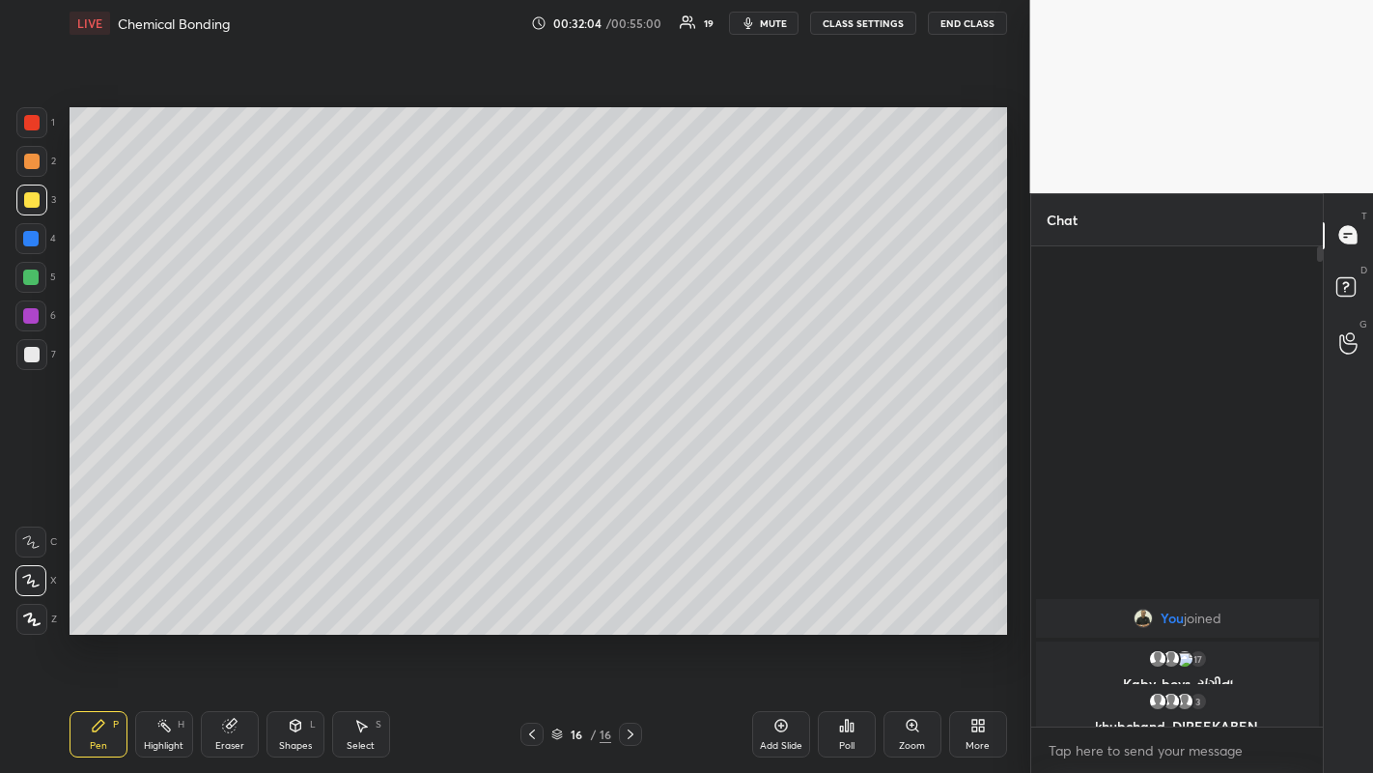
click at [31, 232] on div at bounding box center [30, 238] width 15 height 15
click at [33, 280] on div at bounding box center [30, 276] width 15 height 15
click at [24, 309] on div at bounding box center [30, 315] width 15 height 15
click at [32, 280] on div at bounding box center [30, 276] width 15 height 15
click at [29, 341] on div at bounding box center [31, 354] width 31 height 31
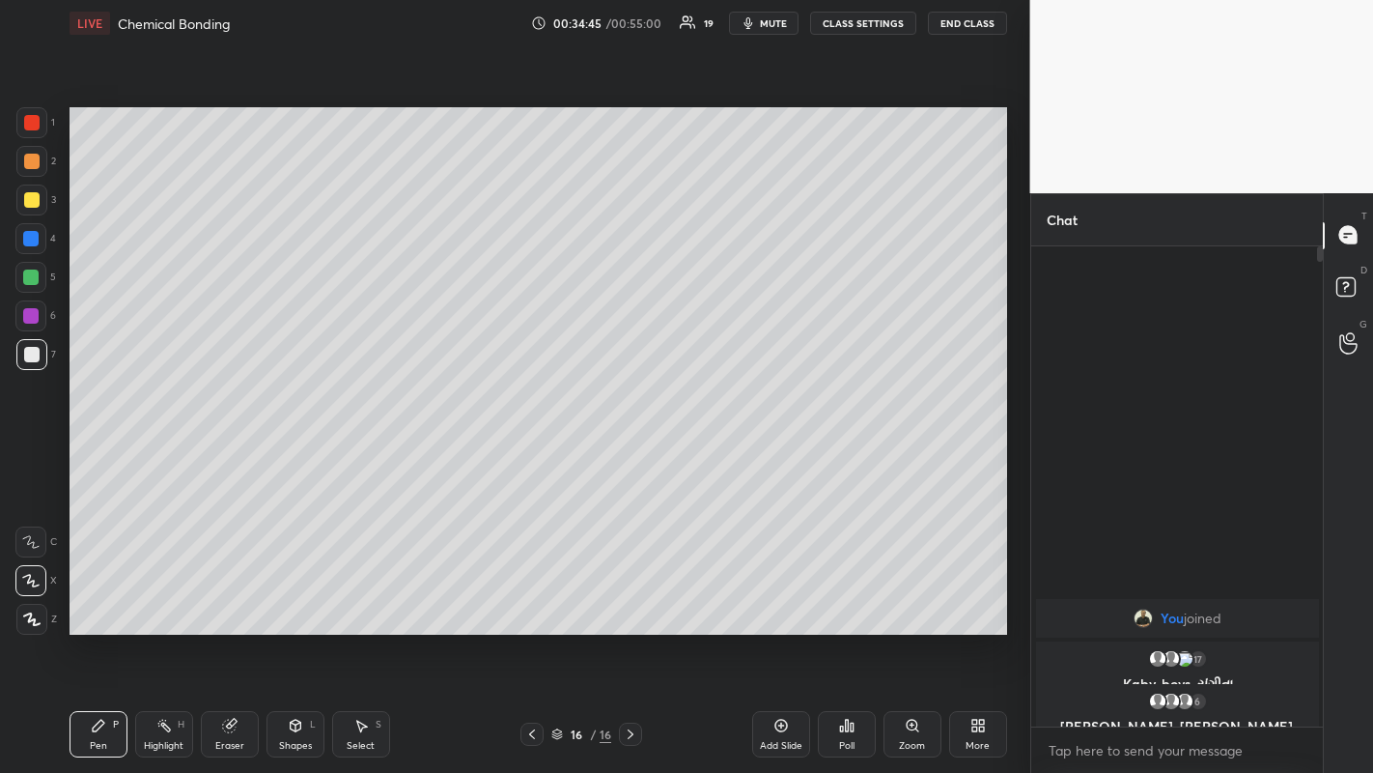
click at [26, 204] on div at bounding box center [31, 199] width 15 height 15
click at [32, 240] on div at bounding box center [30, 238] width 15 height 15
click at [29, 198] on div at bounding box center [31, 199] width 15 height 15
click at [693, 453] on div "Add Slide" at bounding box center [781, 734] width 58 height 46
click at [25, 206] on div at bounding box center [31, 199] width 15 height 15
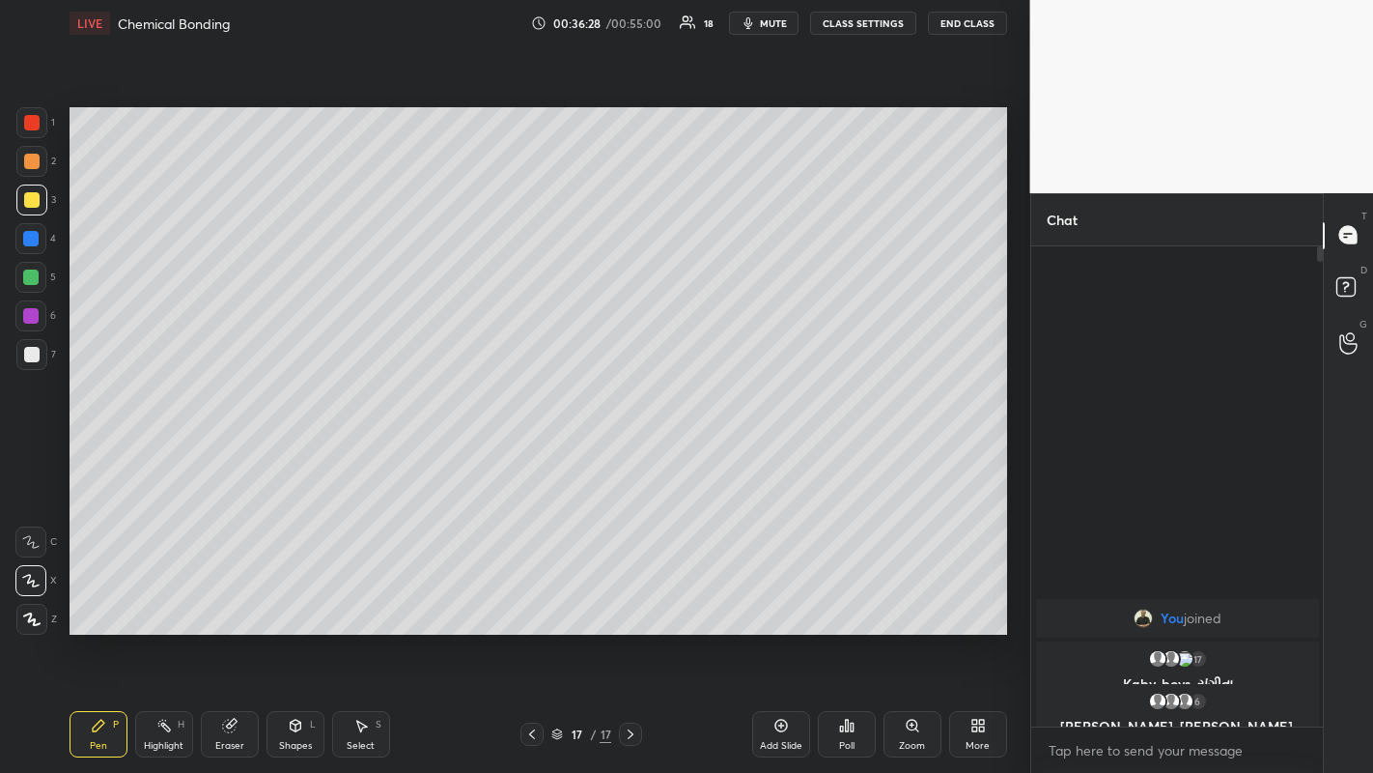
click at [31, 238] on div at bounding box center [30, 238] width 15 height 15
click at [23, 313] on div at bounding box center [30, 315] width 15 height 15
click at [35, 355] on div at bounding box center [31, 354] width 15 height 15
click at [36, 204] on div at bounding box center [31, 199] width 15 height 15
click at [17, 351] on div at bounding box center [31, 354] width 31 height 31
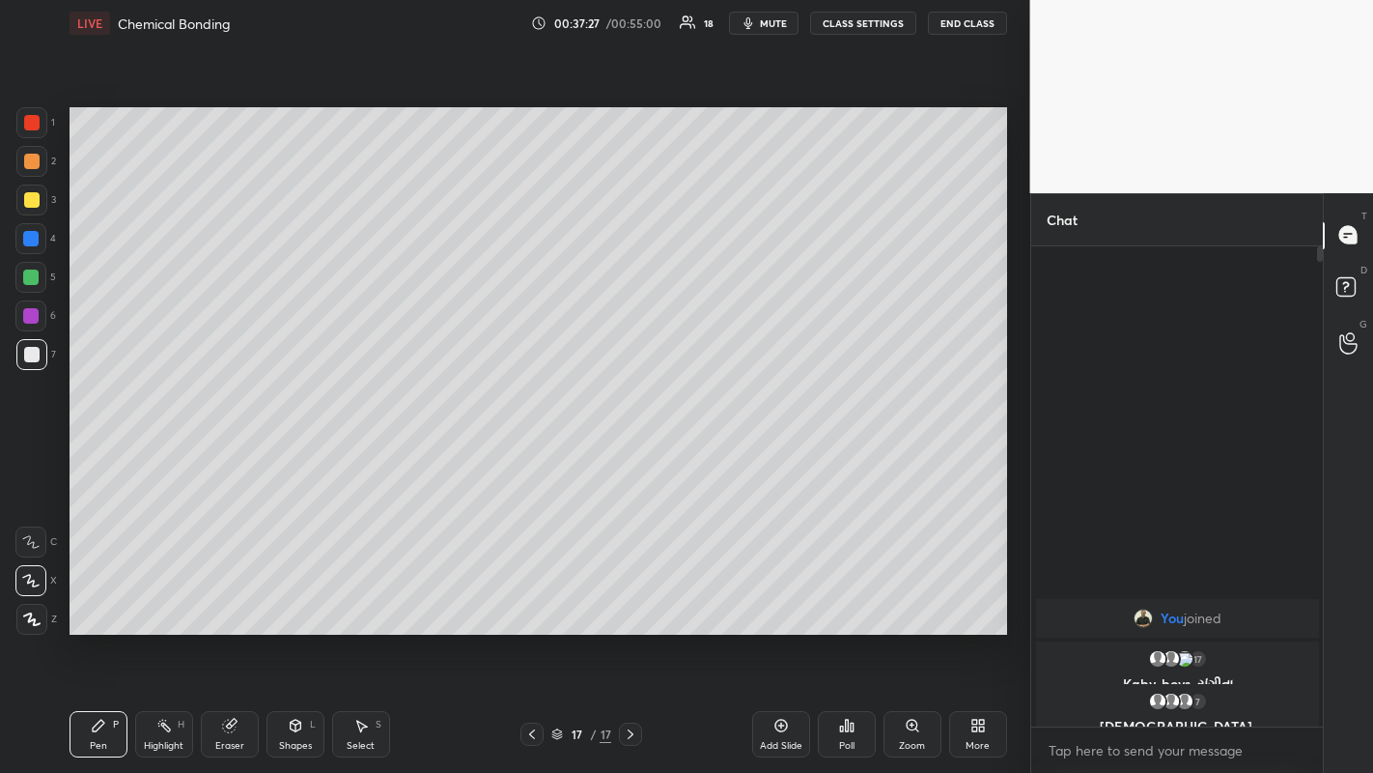
click at [27, 236] on div at bounding box center [30, 238] width 15 height 15
click at [33, 275] on div at bounding box center [30, 276] width 15 height 15
click at [36, 206] on div at bounding box center [31, 199] width 15 height 15
click at [24, 278] on div at bounding box center [30, 276] width 15 height 15
click at [22, 349] on div at bounding box center [31, 354] width 31 height 31
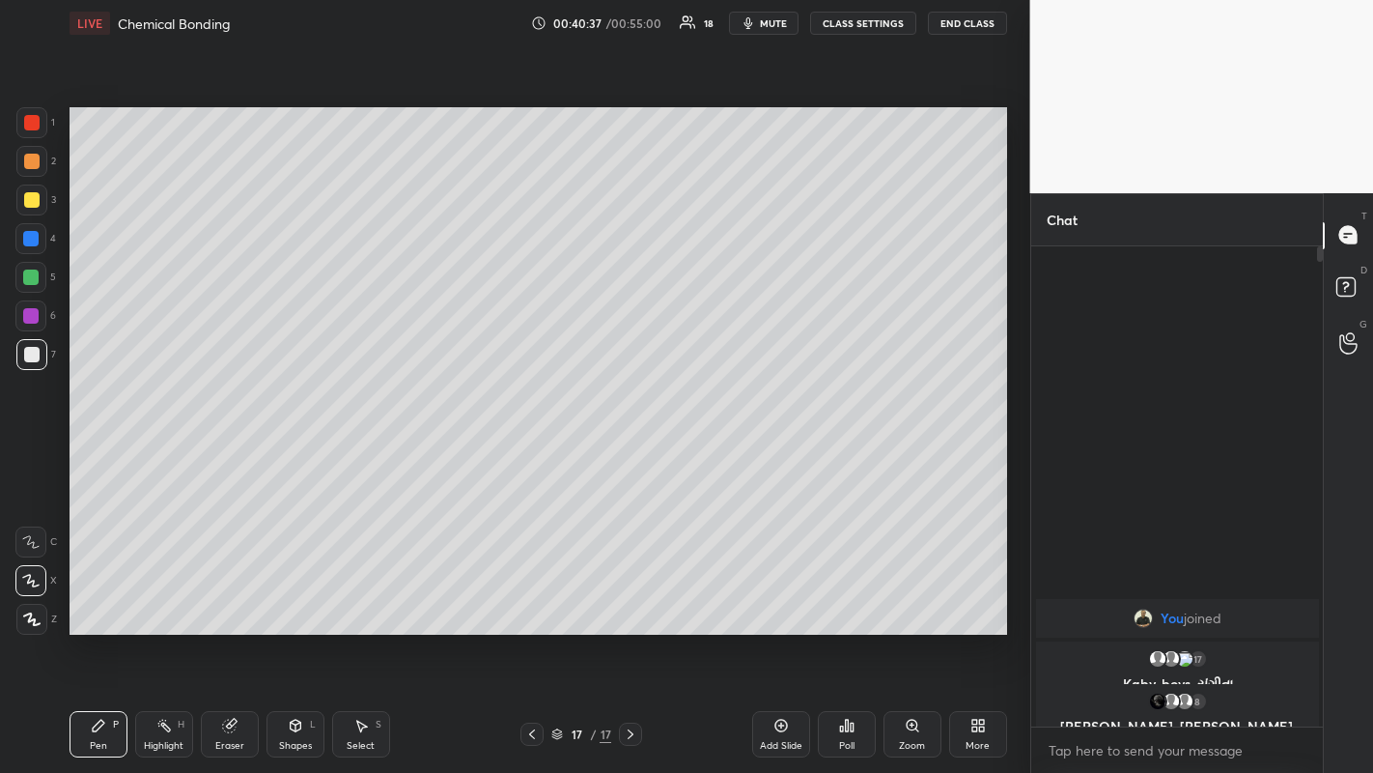
click at [693, 453] on div "Add Slide" at bounding box center [781, 734] width 58 height 46
click at [25, 233] on div at bounding box center [30, 238] width 15 height 15
click at [30, 272] on div at bounding box center [30, 276] width 15 height 15
click at [29, 241] on div at bounding box center [30, 238] width 15 height 15
click at [33, 201] on div at bounding box center [31, 199] width 15 height 15
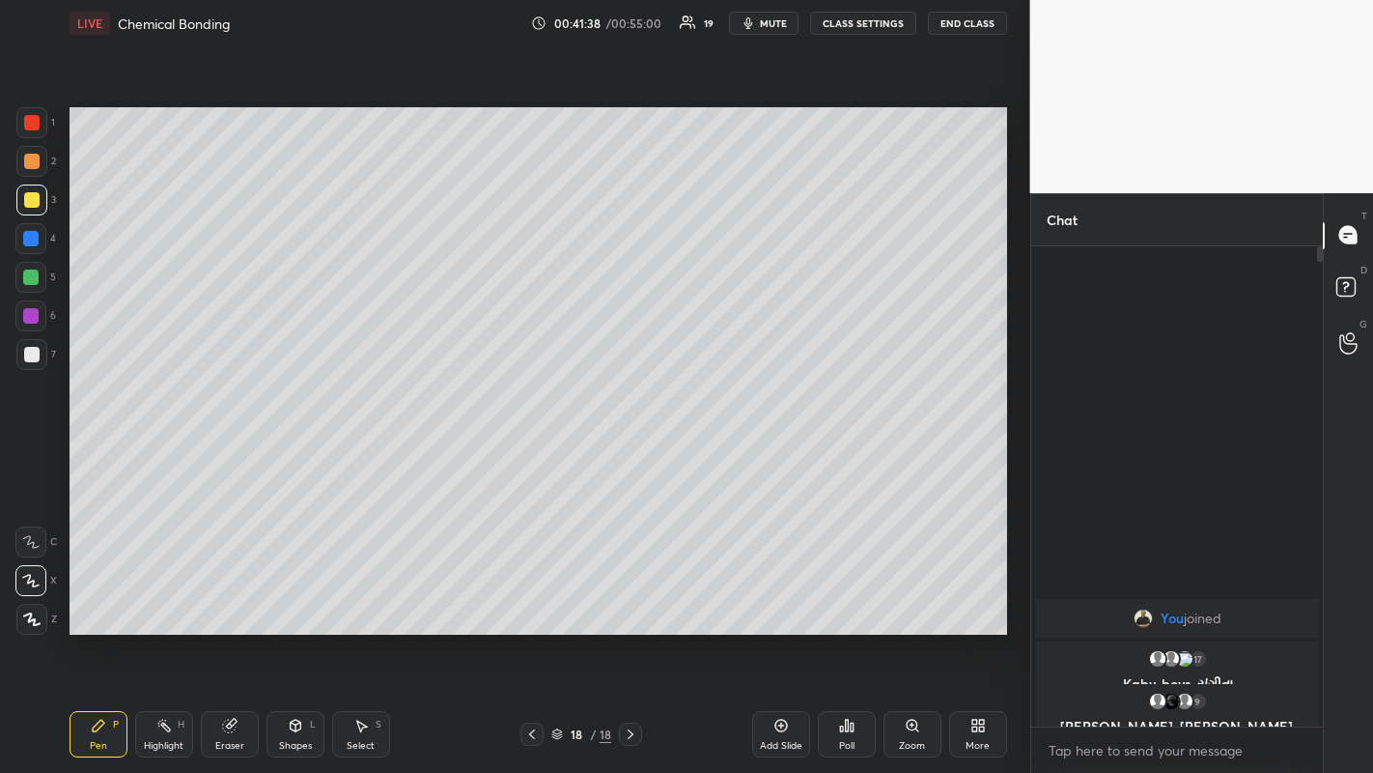
click at [26, 352] on div at bounding box center [31, 354] width 15 height 15
click at [26, 315] on div at bounding box center [30, 315] width 15 height 15
click at [29, 246] on div at bounding box center [30, 238] width 31 height 31
click at [42, 314] on div at bounding box center [30, 315] width 31 height 31
click at [29, 360] on div at bounding box center [31, 354] width 15 height 15
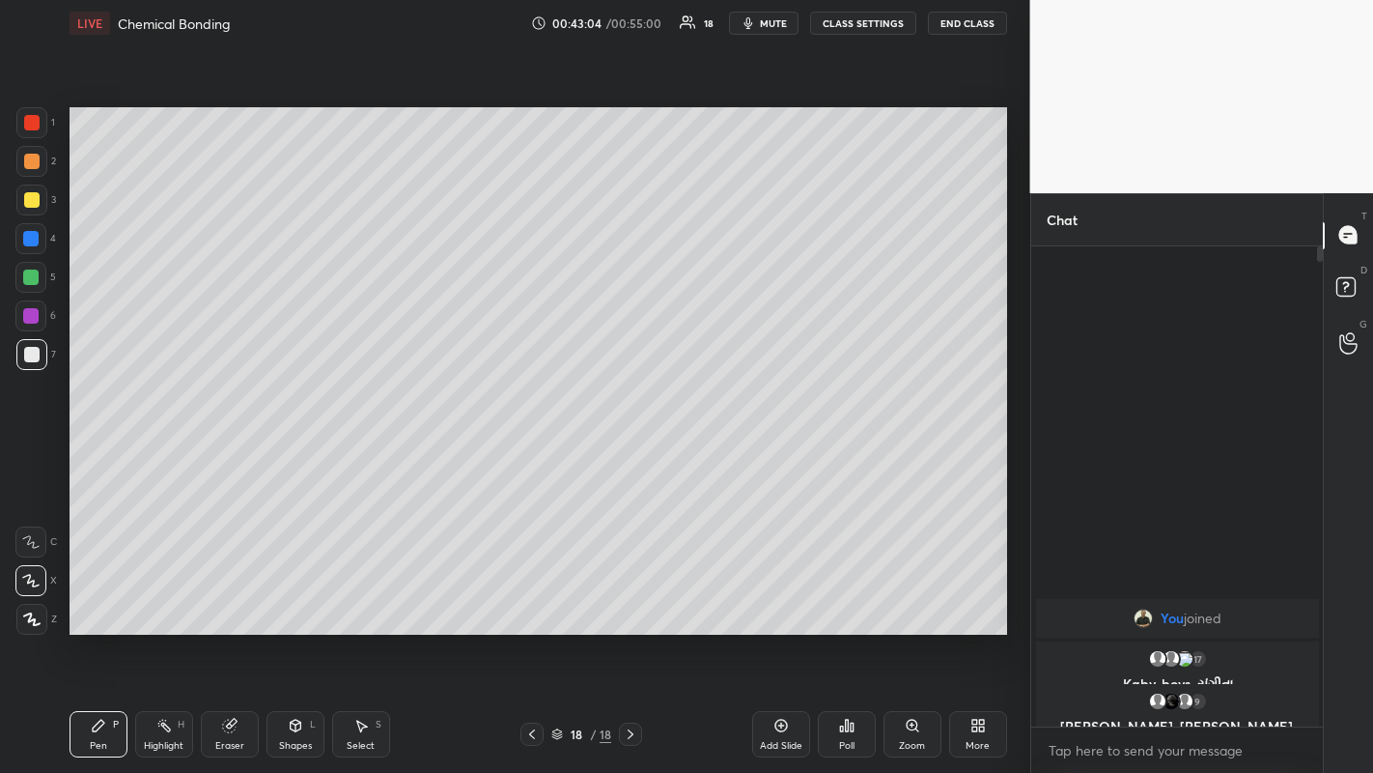
click at [26, 200] on div at bounding box center [31, 199] width 15 height 15
click at [30, 282] on div at bounding box center [30, 276] width 15 height 15
click at [31, 358] on div at bounding box center [31, 354] width 15 height 15
click at [693, 453] on icon at bounding box center [781, 725] width 15 height 15
click at [35, 127] on div at bounding box center [31, 122] width 15 height 15
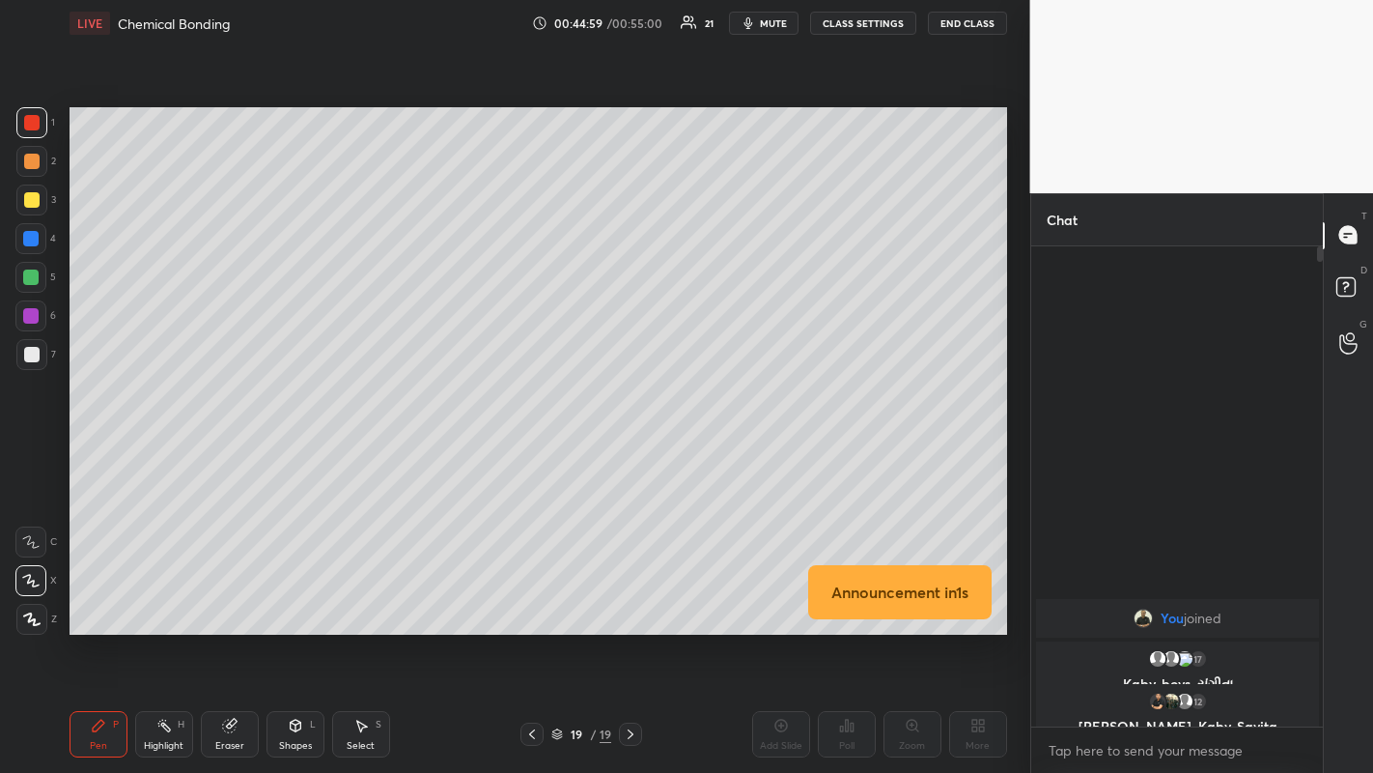
click at [28, 310] on div at bounding box center [30, 315] width 15 height 15
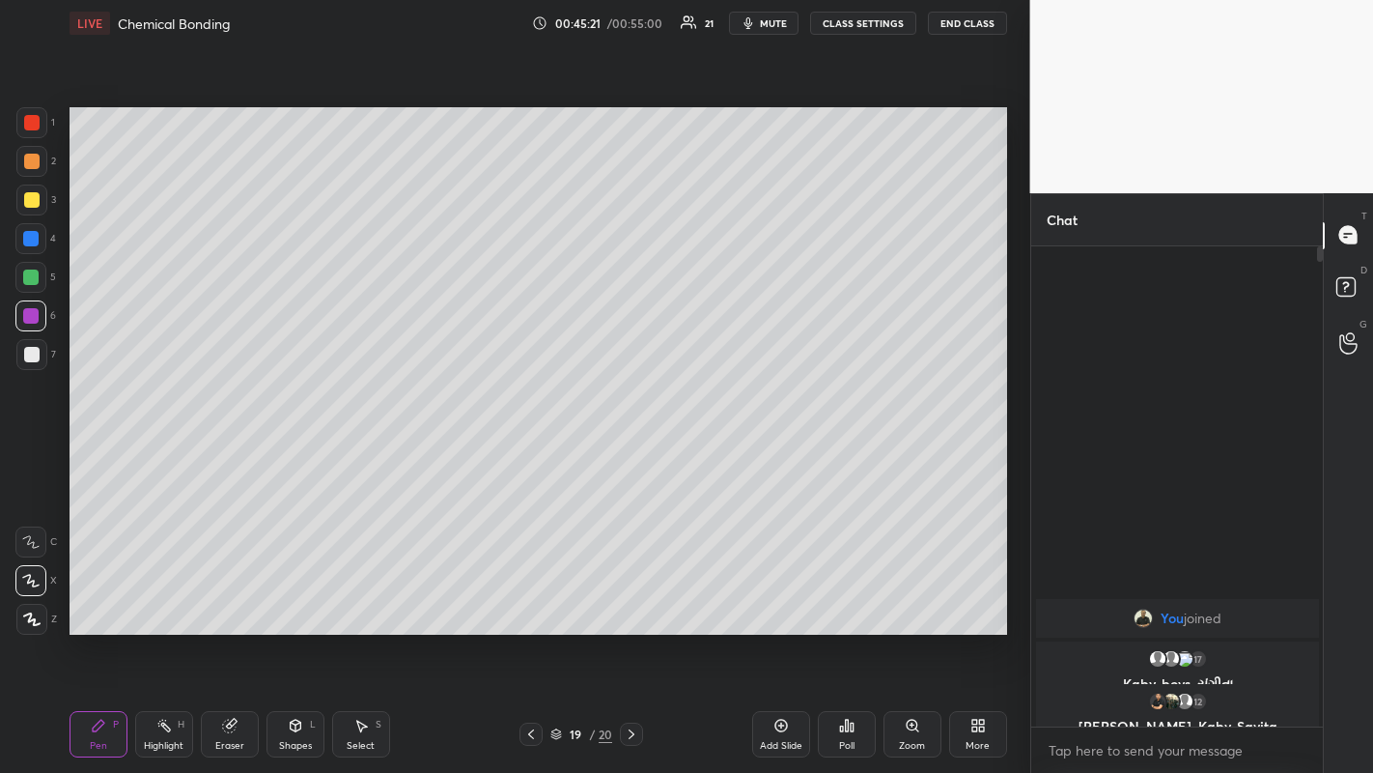
click at [27, 275] on div at bounding box center [30, 276] width 15 height 15
click at [26, 307] on div at bounding box center [30, 315] width 31 height 31
click at [30, 240] on div at bounding box center [30, 238] width 15 height 15
click at [34, 358] on div at bounding box center [31, 354] width 15 height 15
click at [23, 313] on div at bounding box center [30, 315] width 15 height 15
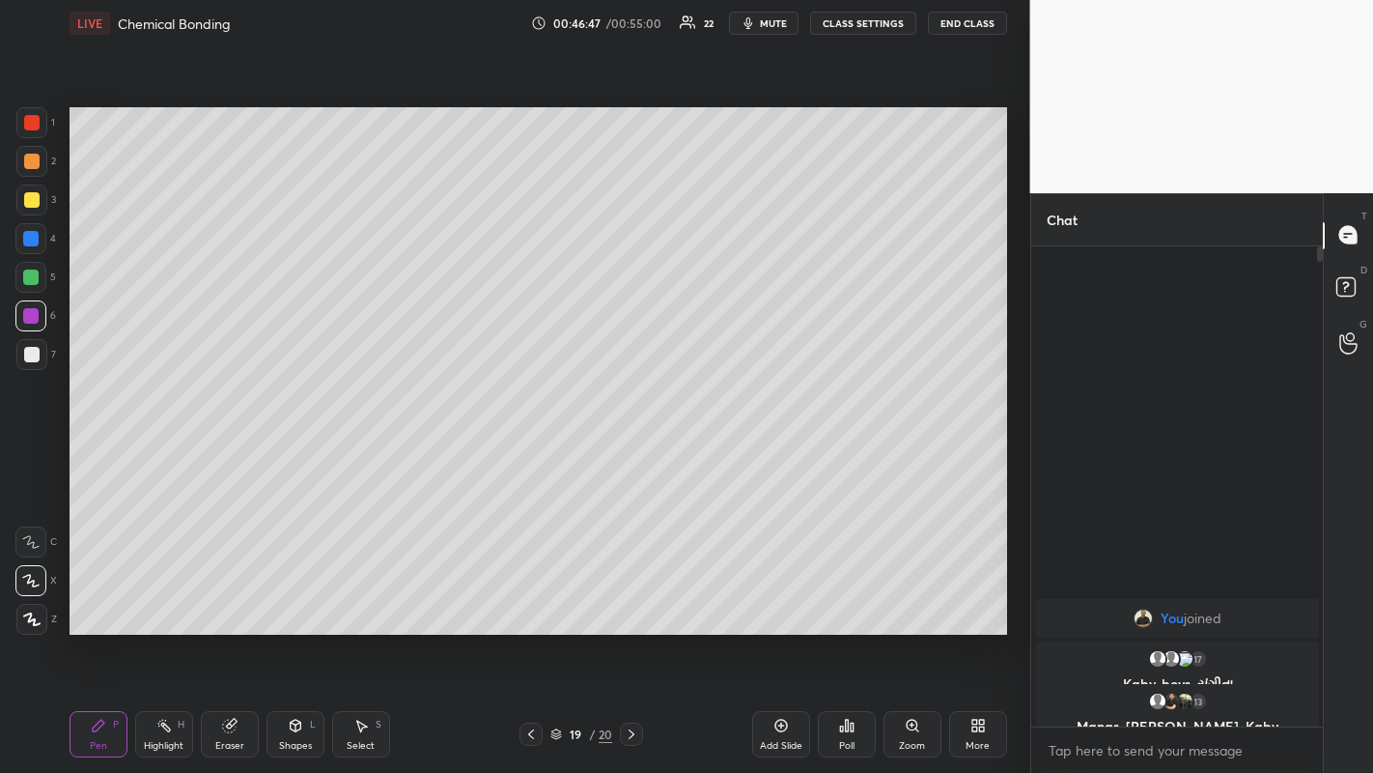
click at [32, 317] on div at bounding box center [30, 315] width 15 height 15
click at [30, 356] on div at bounding box center [31, 354] width 15 height 15
click at [37, 159] on div at bounding box center [31, 161] width 15 height 15
click at [34, 244] on div at bounding box center [30, 238] width 15 height 15
click at [633, 453] on icon at bounding box center [632, 734] width 6 height 10
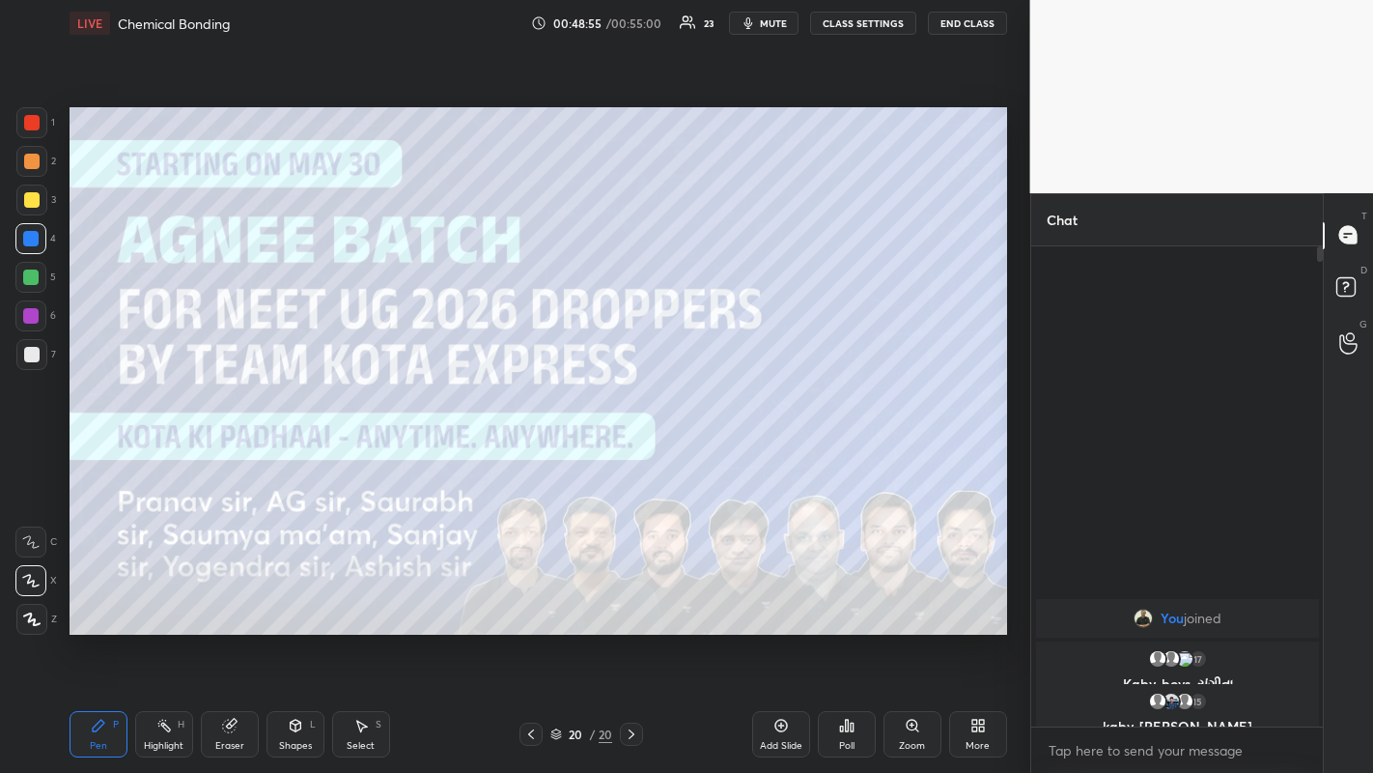
click at [693, 453] on div "Add Slide" at bounding box center [781, 734] width 58 height 46
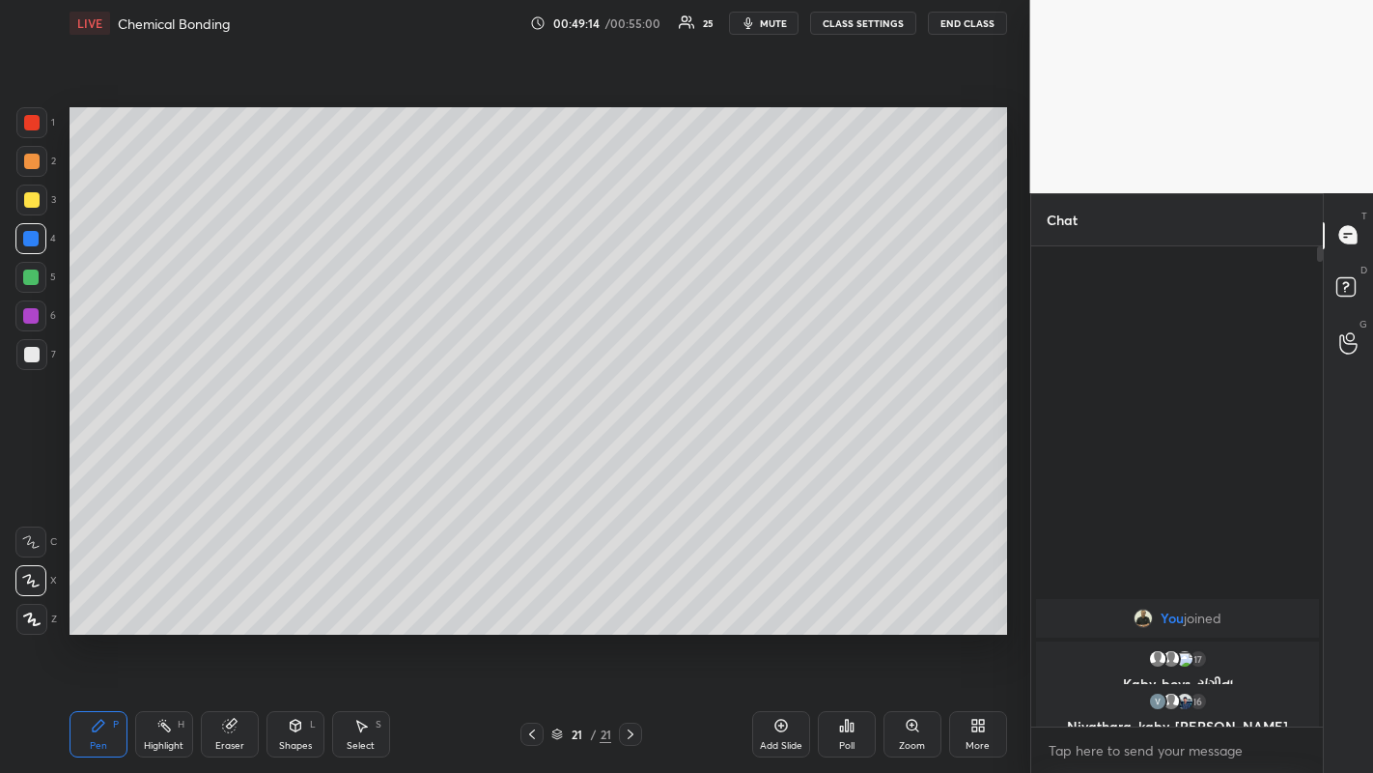
click at [31, 284] on div at bounding box center [30, 277] width 31 height 31
click at [36, 203] on div at bounding box center [31, 199] width 15 height 15
click at [20, 314] on div at bounding box center [30, 315] width 31 height 31
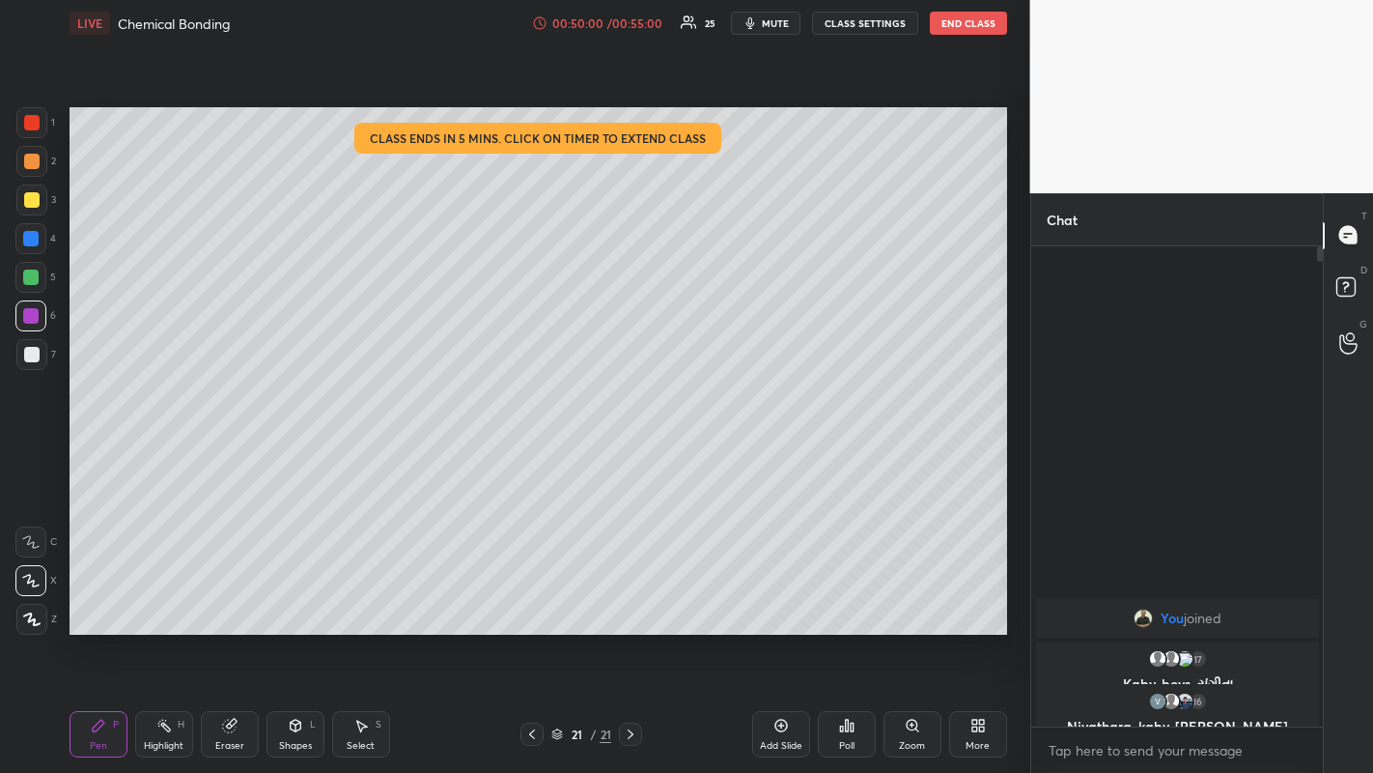
click at [29, 198] on div at bounding box center [31, 199] width 15 height 15
click at [29, 161] on div at bounding box center [31, 161] width 15 height 15
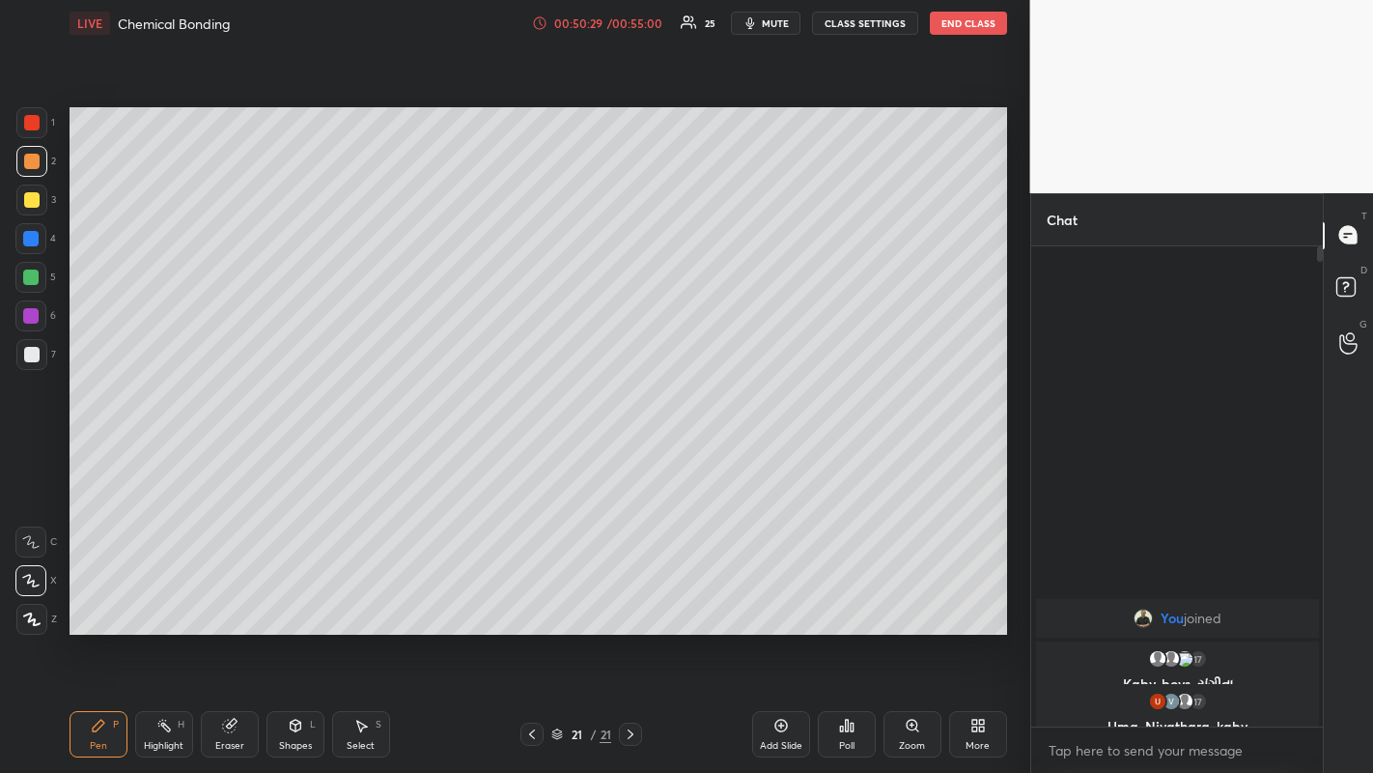
click at [26, 349] on div at bounding box center [31, 354] width 15 height 15
click at [36, 203] on div at bounding box center [31, 199] width 15 height 15
click at [693, 453] on div "Add Slide" at bounding box center [781, 734] width 58 height 46
click at [40, 163] on div at bounding box center [31, 161] width 31 height 31
click at [29, 241] on div at bounding box center [30, 238] width 15 height 15
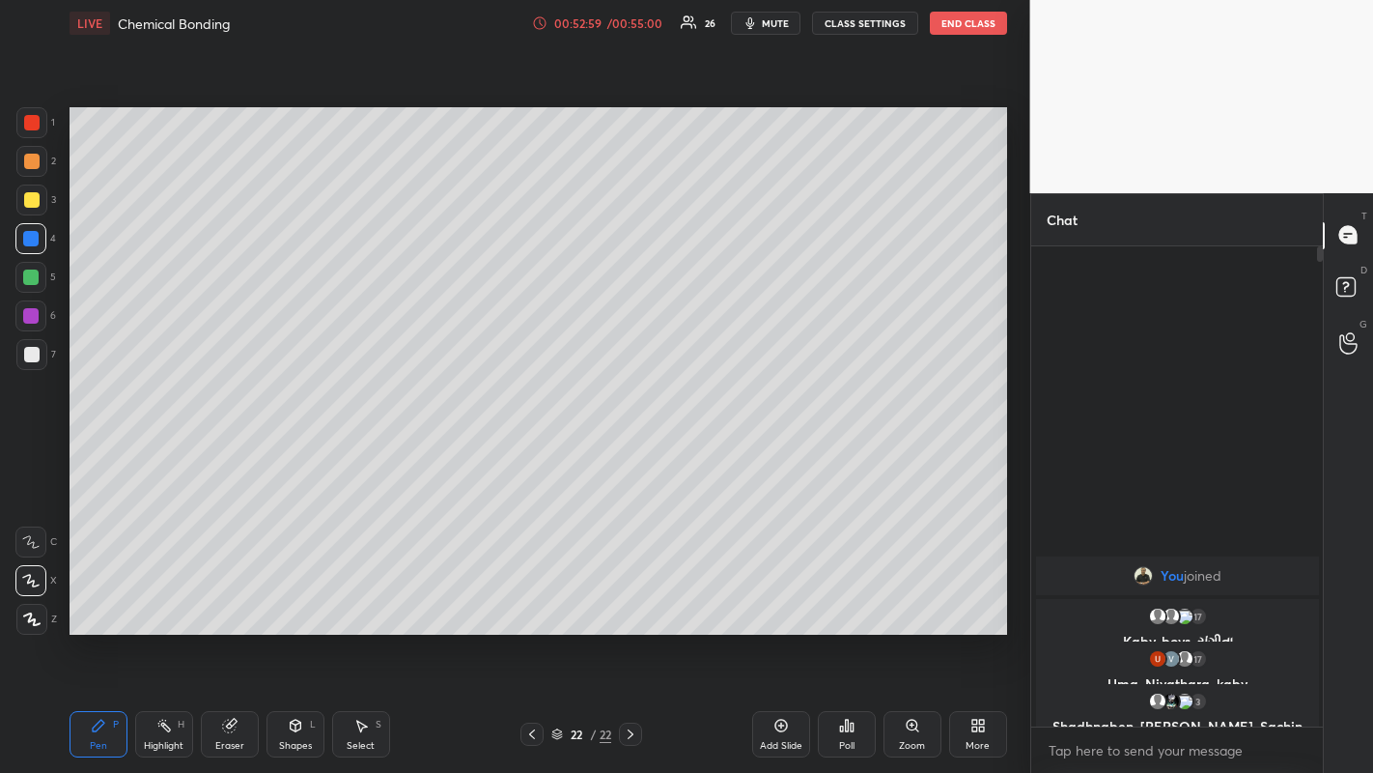
click at [33, 368] on div at bounding box center [31, 354] width 31 height 31
click at [36, 204] on div at bounding box center [31, 199] width 15 height 15
click at [29, 321] on div at bounding box center [30, 315] width 15 height 15
click at [34, 354] on div at bounding box center [31, 354] width 15 height 15
click at [693, 19] on button "End Class" at bounding box center [968, 23] width 77 height 23
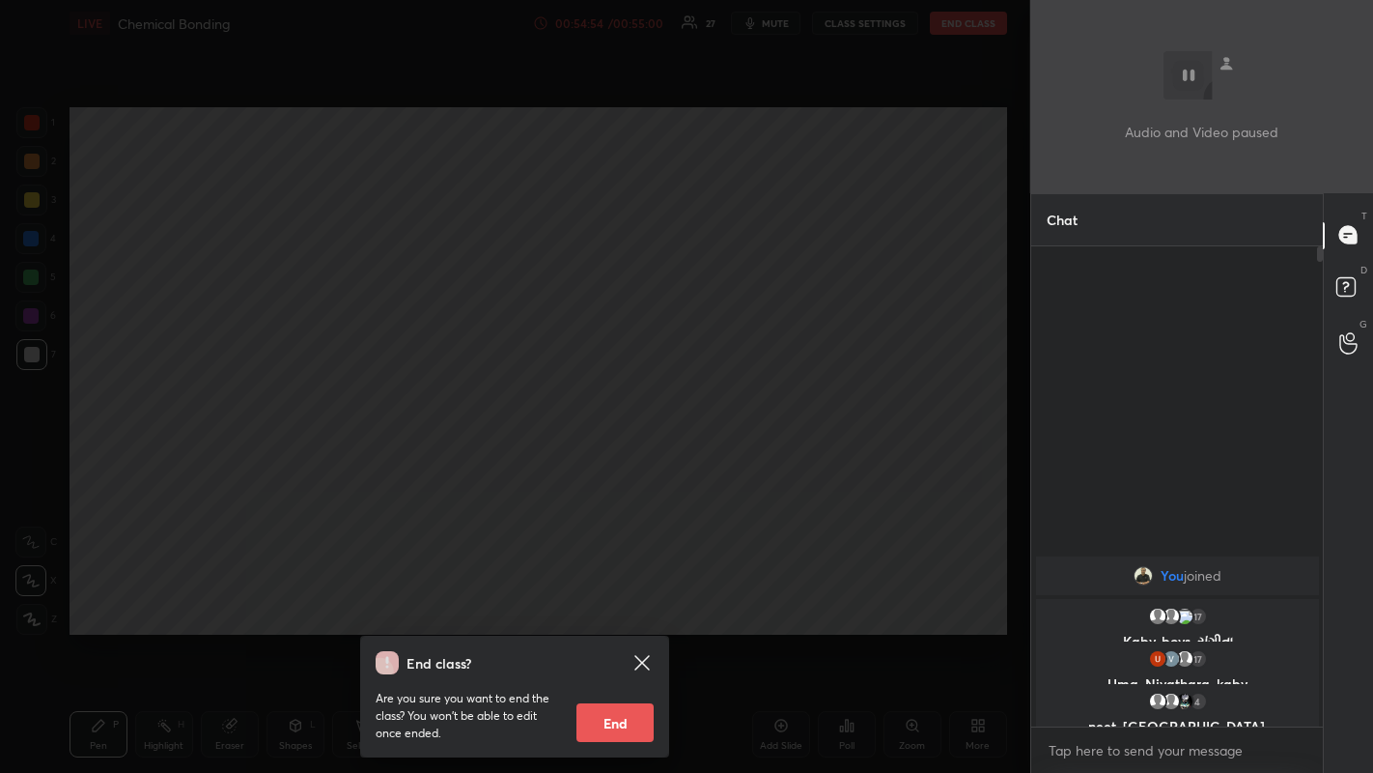
click at [623, 453] on button "End" at bounding box center [615, 722] width 77 height 39
type textarea "x"
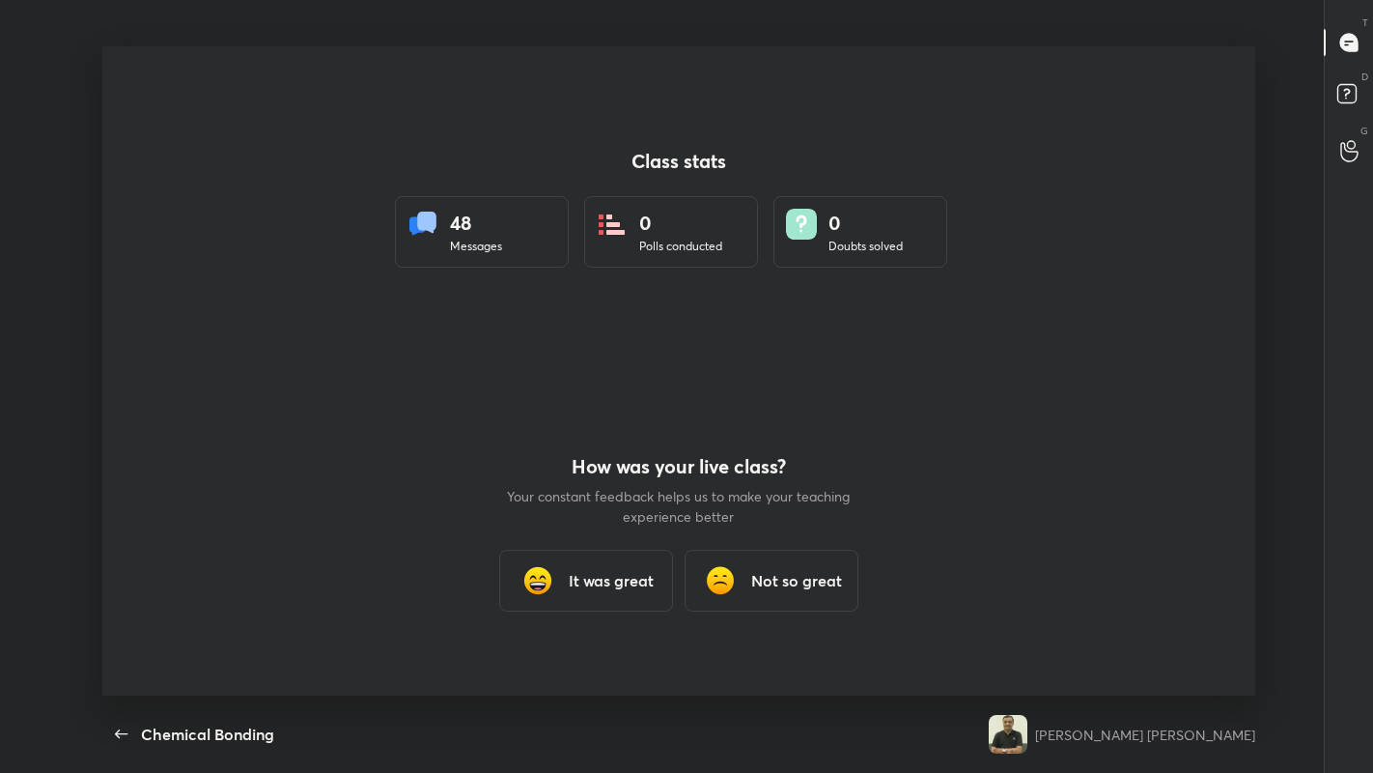
scroll to position [649, 1358]
